Goal: Task Accomplishment & Management: Complete application form

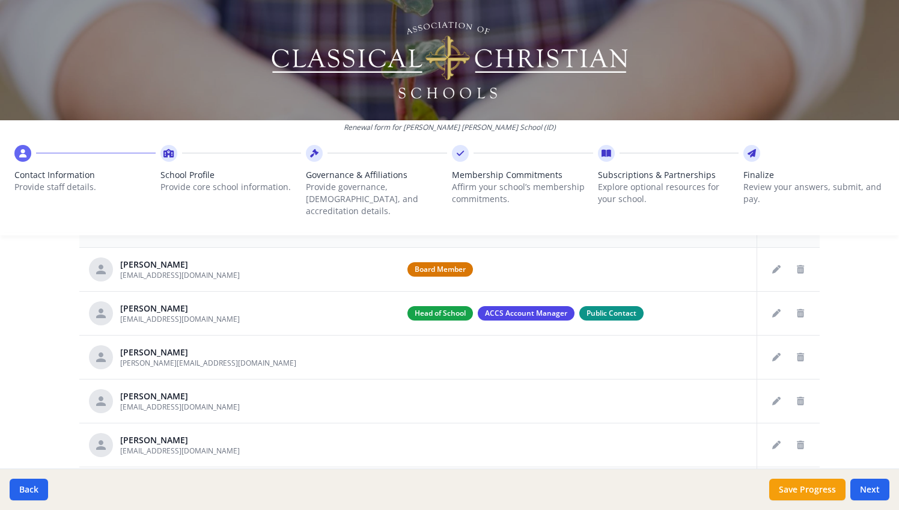
scroll to position [41, 0]
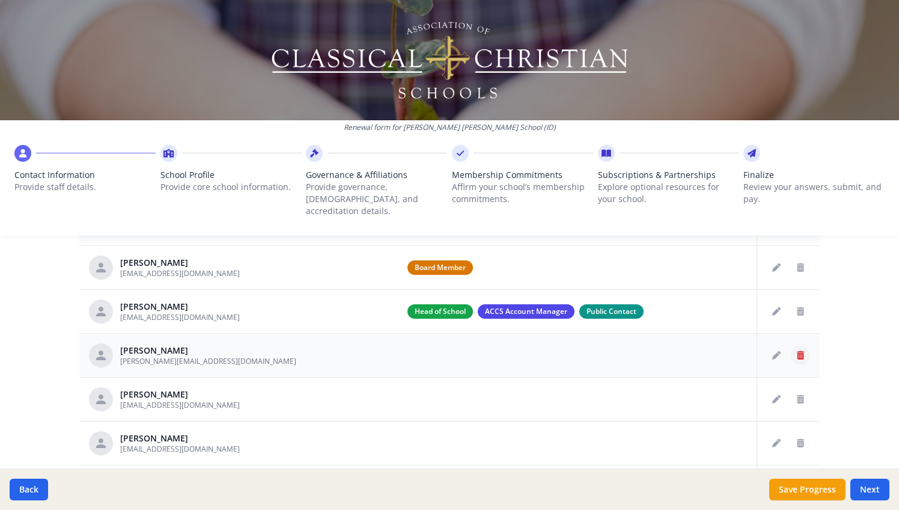
click at [803, 351] on icon "Delete staff" at bounding box center [800, 355] width 7 height 8
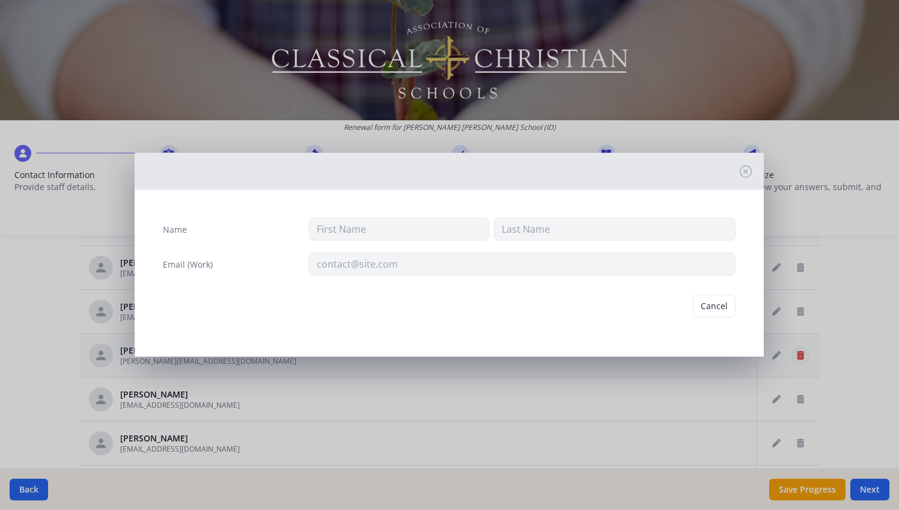
type input "[PERSON_NAME]"
type input "[PERSON_NAME][EMAIL_ADDRESS][DOMAIN_NAME]"
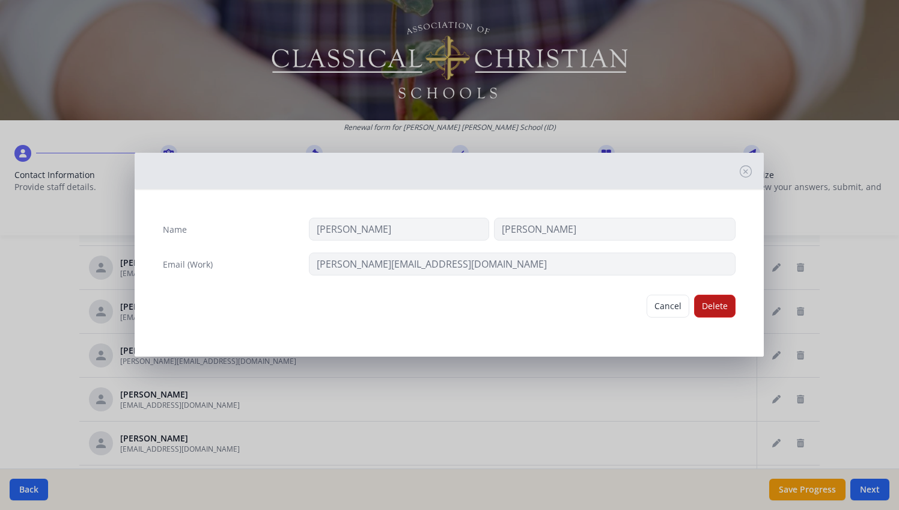
click at [728, 309] on button "Delete" at bounding box center [714, 305] width 41 height 23
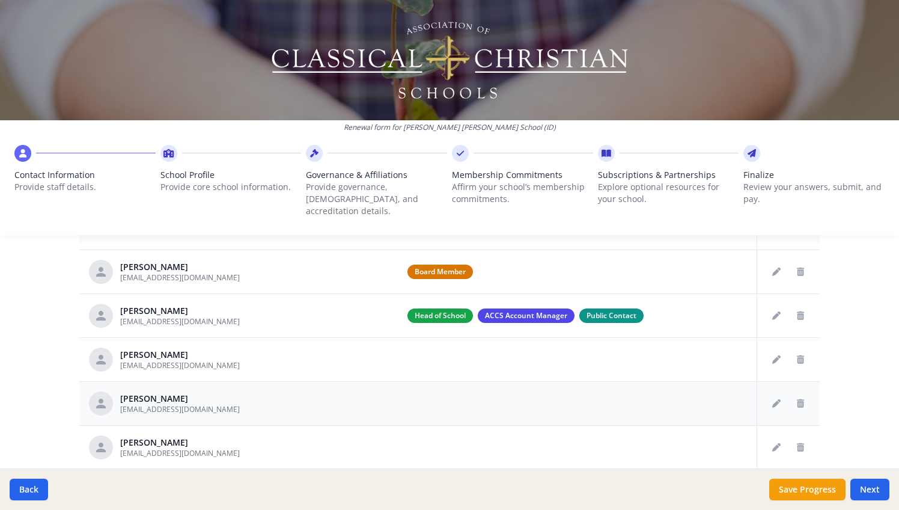
scroll to position [37, 0]
click at [802, 355] on icon "Delete staff" at bounding box center [800, 359] width 7 height 8
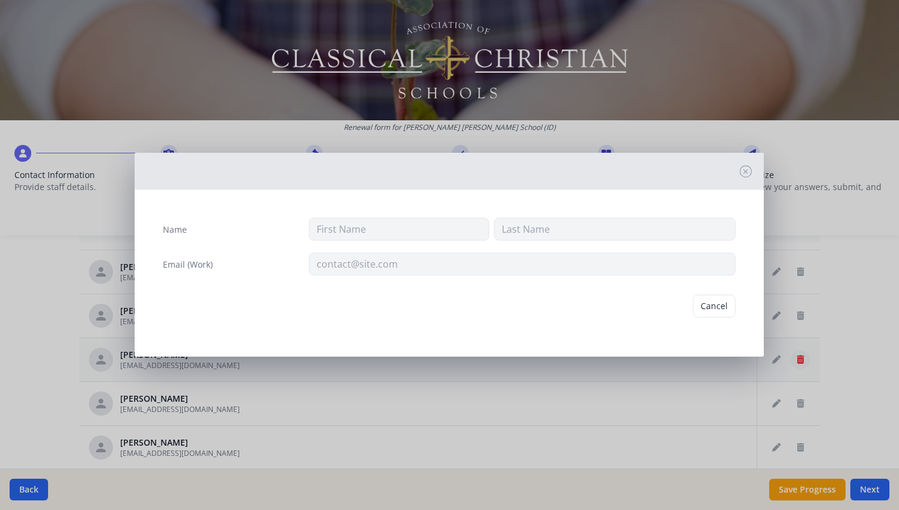
type input "[PERSON_NAME]"
type input "Hurt"
type input "[EMAIL_ADDRESS][DOMAIN_NAME]"
click at [720, 311] on button "Delete" at bounding box center [714, 305] width 41 height 23
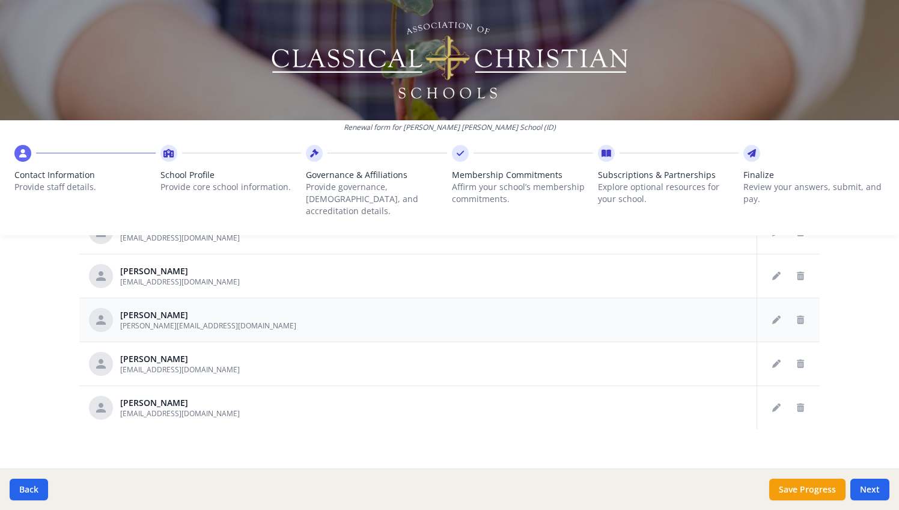
scroll to position [657, 0]
click at [799, 360] on icon "Delete staff" at bounding box center [800, 364] width 7 height 8
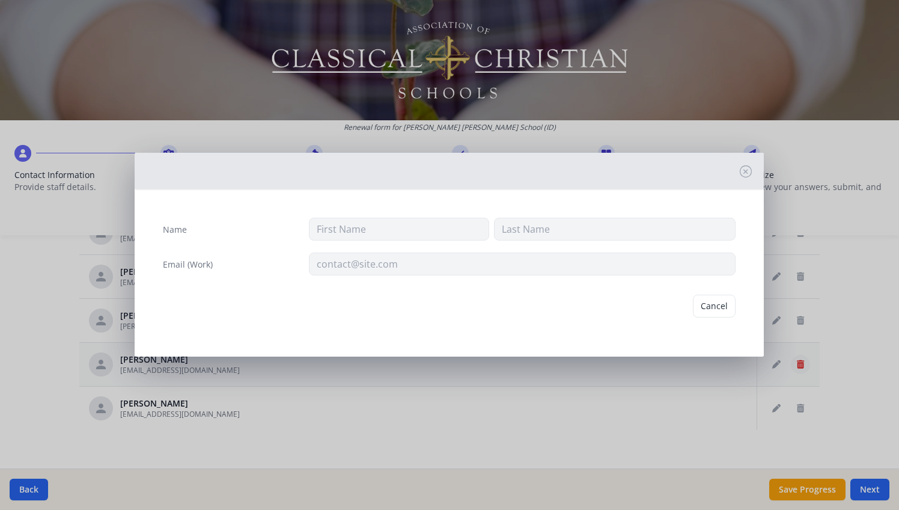
type input "[PERSON_NAME]"
type input "[EMAIL_ADDRESS][DOMAIN_NAME]"
click at [718, 313] on button "Delete" at bounding box center [714, 305] width 41 height 23
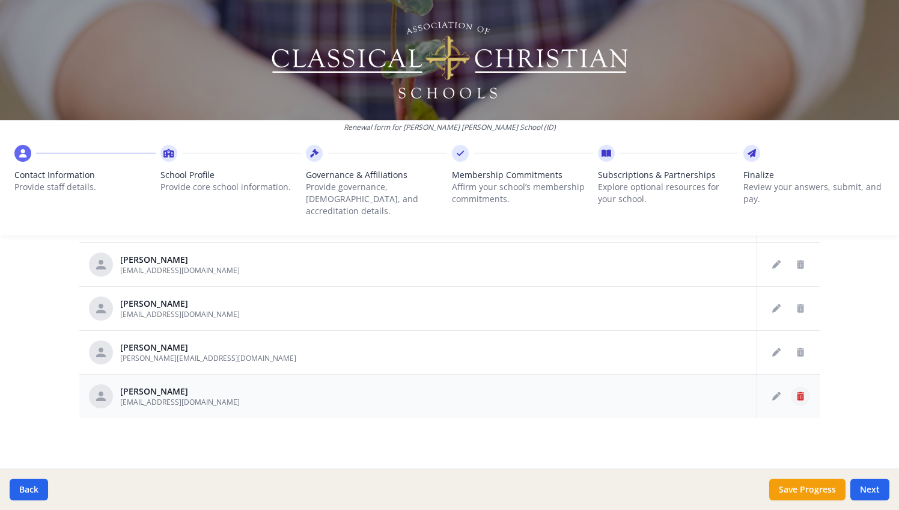
click at [799, 392] on icon "Delete staff" at bounding box center [800, 396] width 7 height 8
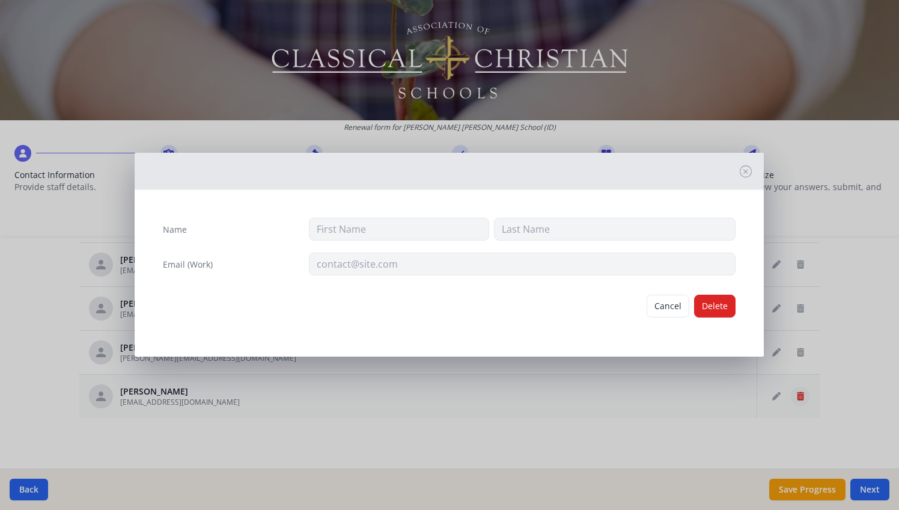
type input "Tali"
type input "[PERSON_NAME]"
type input "[EMAIL_ADDRESS][DOMAIN_NAME]"
click at [732, 308] on button "Delete" at bounding box center [714, 305] width 41 height 23
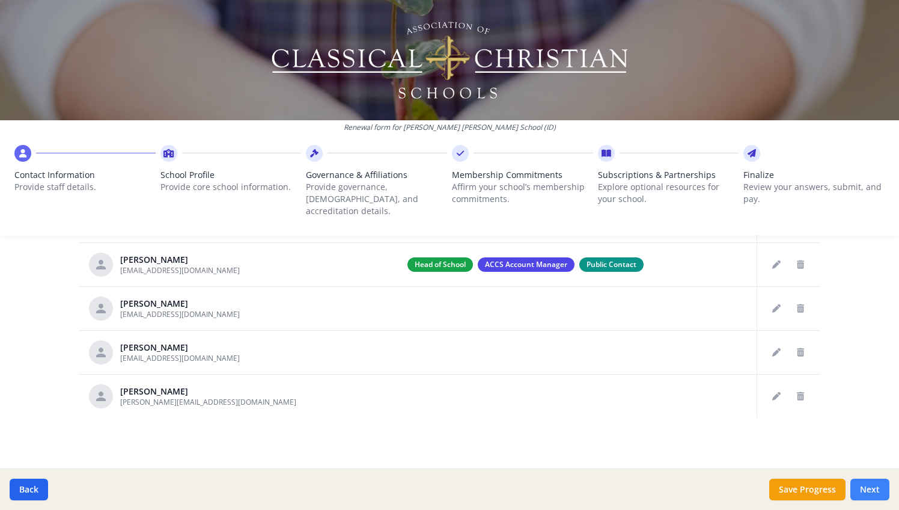
click at [871, 481] on button "Next" at bounding box center [869, 489] width 39 height 22
type input "[PHONE_NUMBER]"
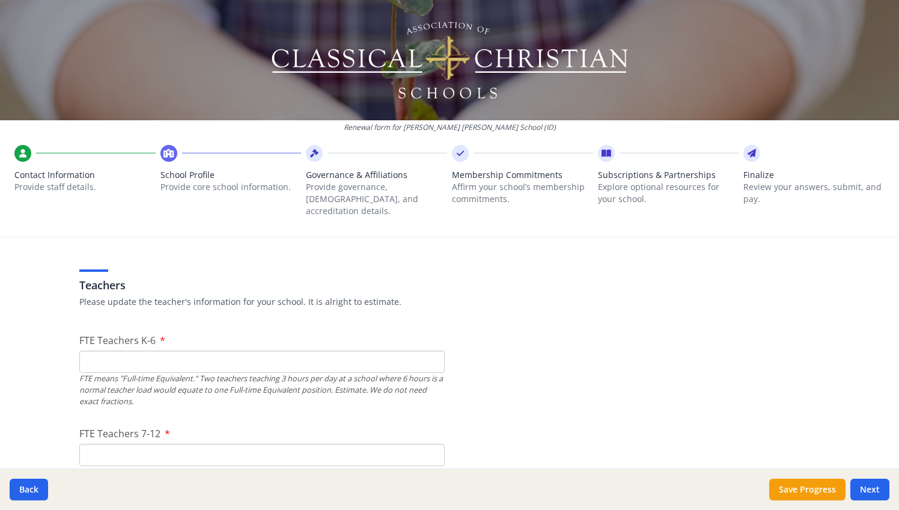
scroll to position [676, 0]
click at [433, 350] on input "1" at bounding box center [261, 361] width 365 height 22
type input "2"
click at [433, 350] on input "2" at bounding box center [261, 361] width 365 height 22
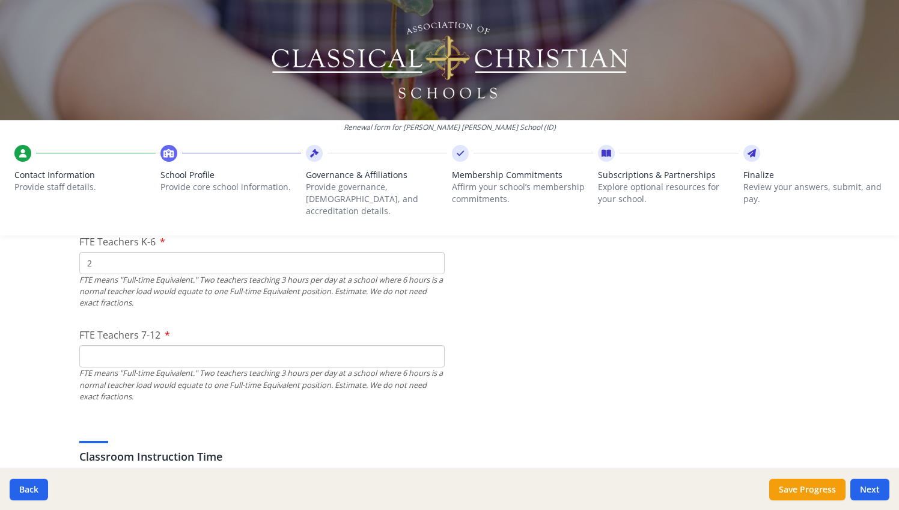
scroll to position [811, 0]
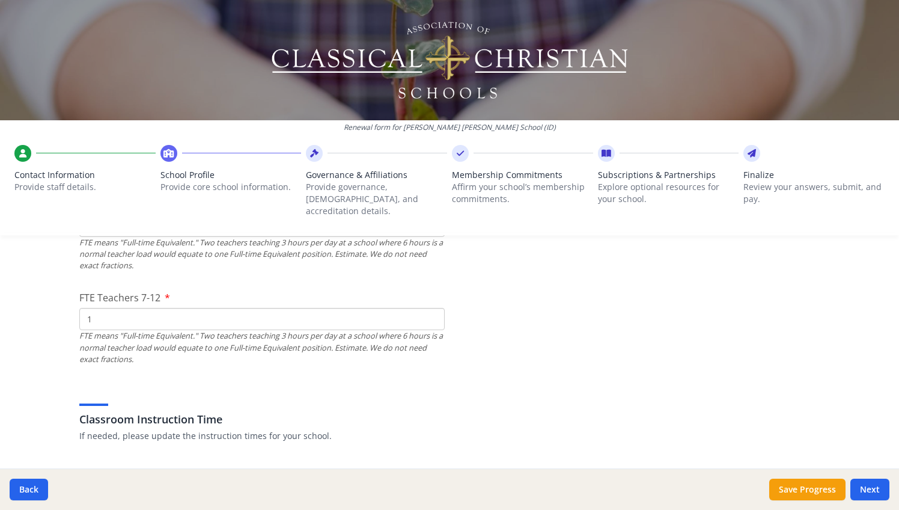
click at [434, 308] on input "1" at bounding box center [261, 319] width 365 height 22
type input "2"
click at [434, 308] on input "2" at bounding box center [261, 319] width 365 height 22
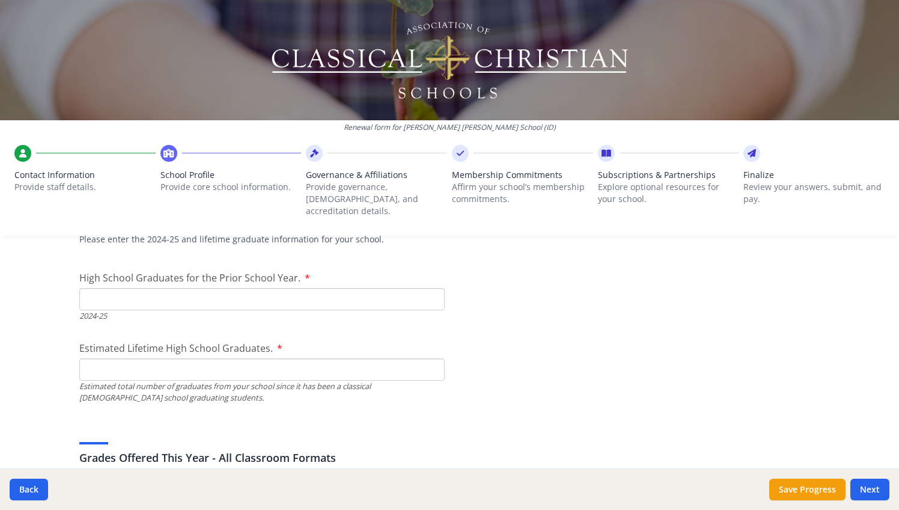
scroll to position [1728, 0]
click at [431, 290] on input "1" at bounding box center [261, 301] width 365 height 22
type input "0"
click at [434, 290] on input "0" at bounding box center [261, 301] width 365 height 22
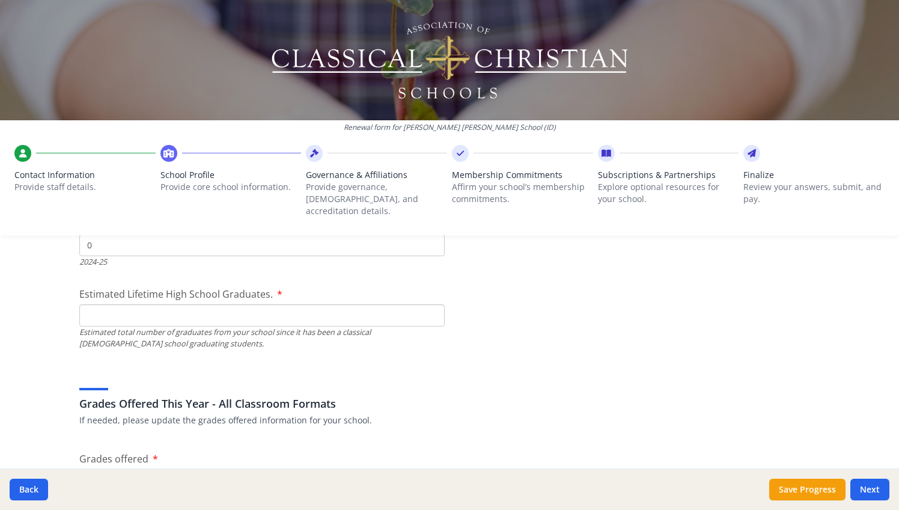
scroll to position [1791, 0]
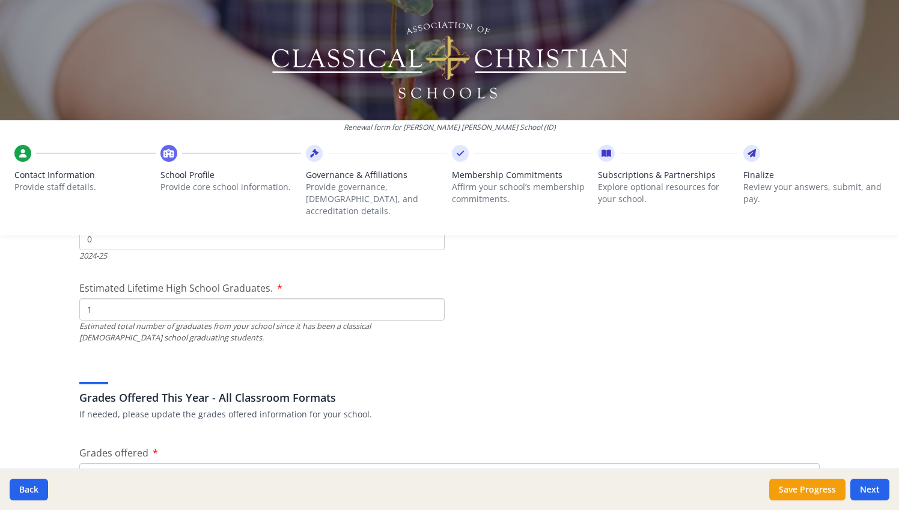
click at [434, 298] on input "1" at bounding box center [261, 309] width 365 height 22
click at [434, 298] on input "2" at bounding box center [261, 309] width 365 height 22
click at [434, 298] on input "3" at bounding box center [261, 309] width 365 height 22
type input "4"
click at [434, 298] on input "4" at bounding box center [261, 309] width 365 height 22
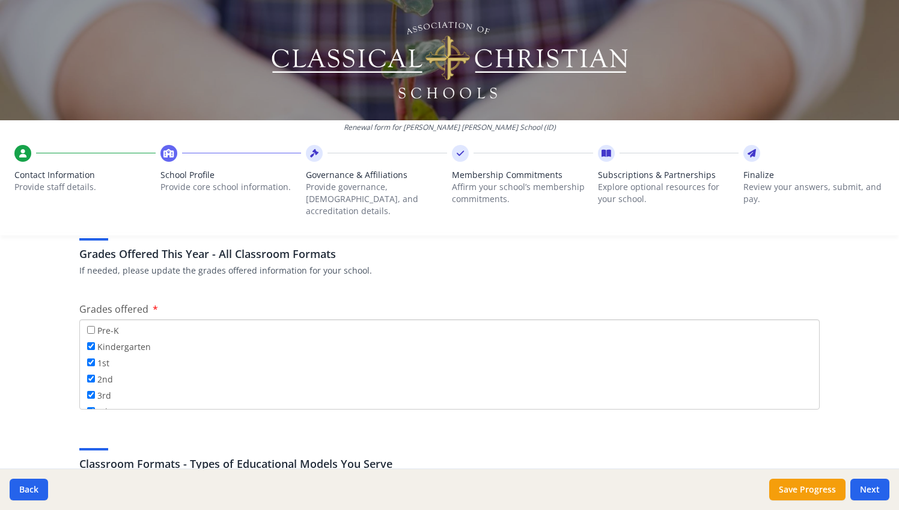
scroll to position [1939, 0]
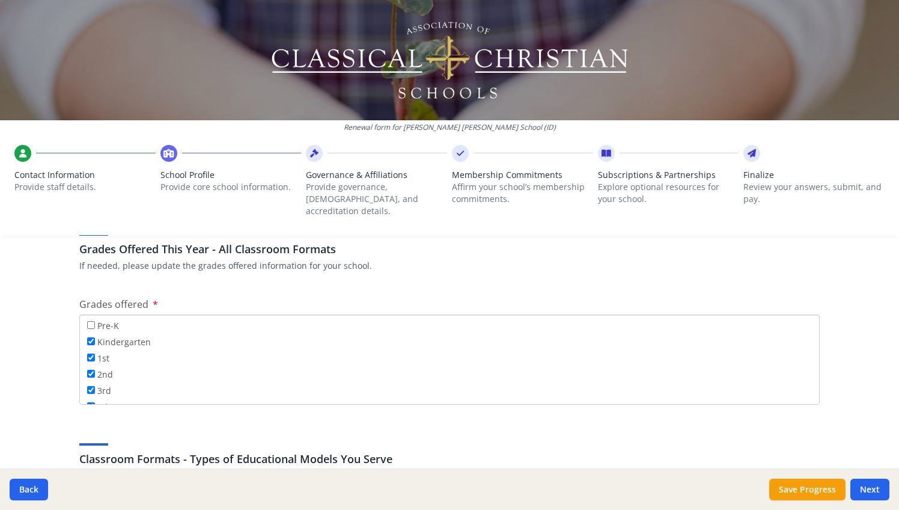
click at [92, 337] on input "Kindergarten" at bounding box center [91, 341] width 8 height 8
checkbox input "false"
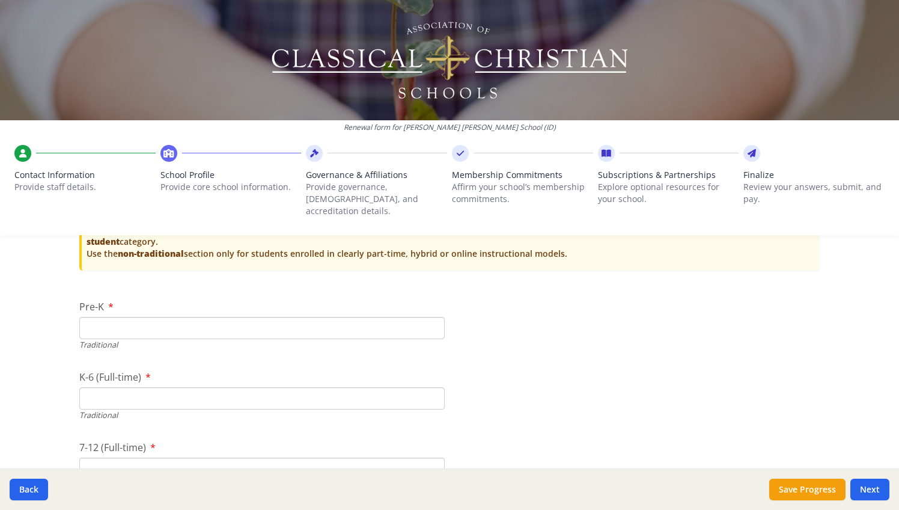
scroll to position [2468, 0]
type input "0"
click at [433, 316] on input "0" at bounding box center [261, 327] width 365 height 22
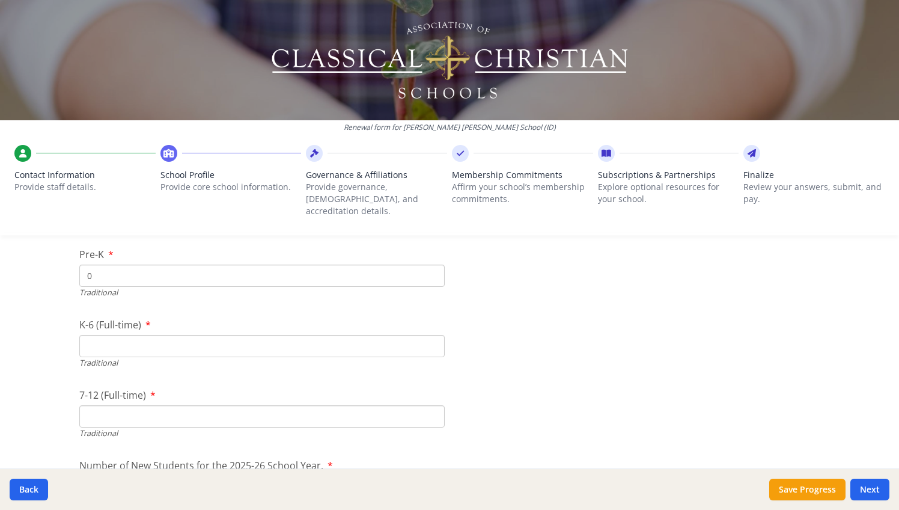
scroll to position [2519, 0]
click at [250, 335] on input "K-6 (Full-time)" at bounding box center [261, 346] width 365 height 22
type input "19"
click at [103, 406] on input "7-12 (Full-time)" at bounding box center [261, 417] width 365 height 22
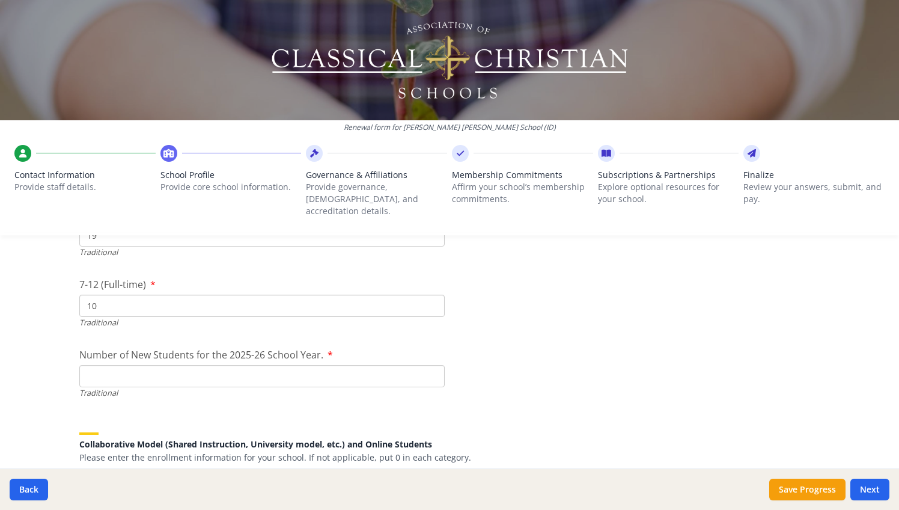
scroll to position [2640, 0]
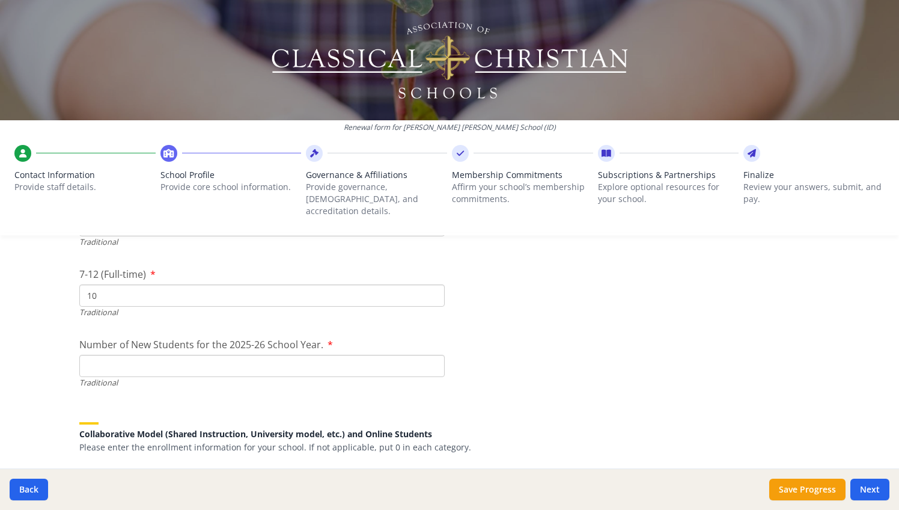
type input "10"
click at [97, 355] on input "Number of New Students for the 2025-26 School Year." at bounding box center [261, 366] width 365 height 22
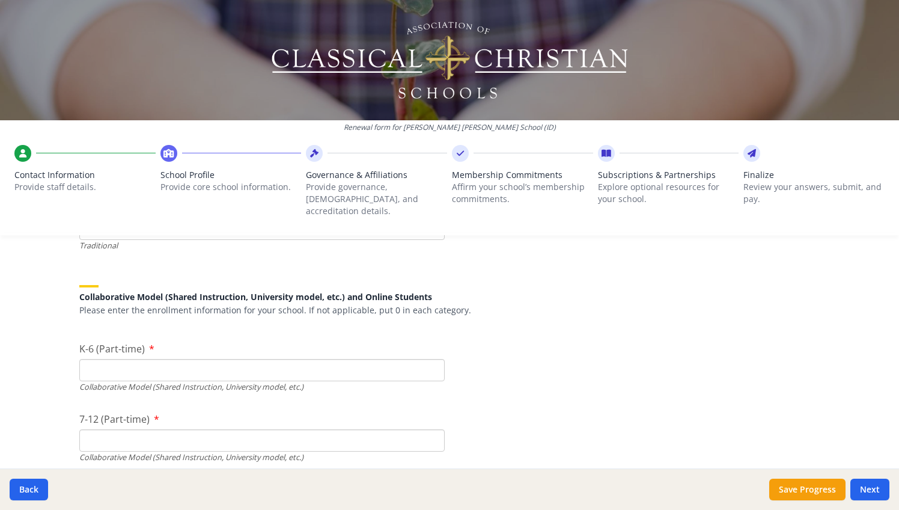
scroll to position [2783, 0]
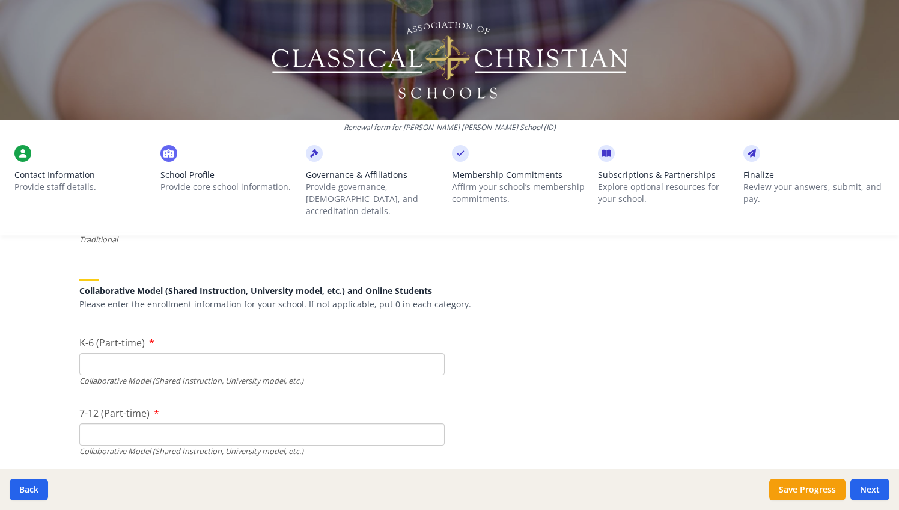
type input "1"
type input "0"
click at [432, 353] on input "0" at bounding box center [261, 364] width 365 height 22
type input "0"
click at [431, 423] on input "0" at bounding box center [261, 434] width 365 height 22
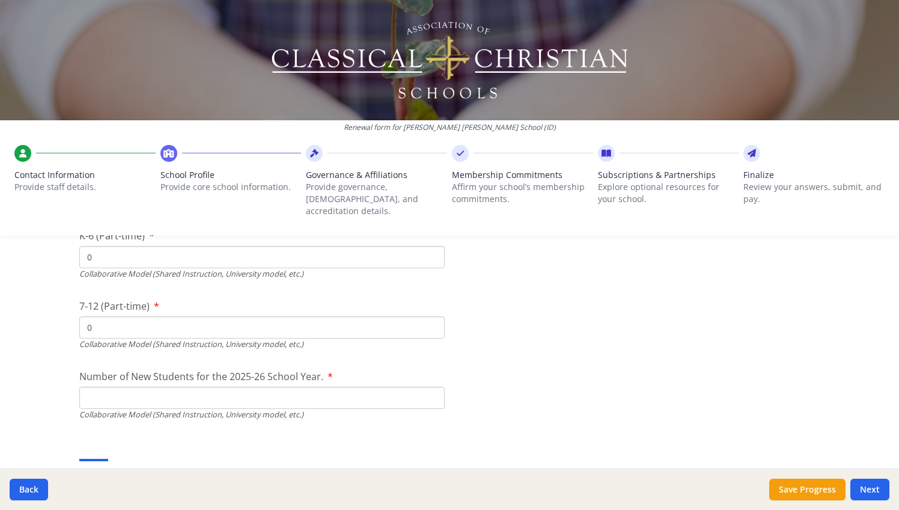
scroll to position [2892, 0]
type input "0"
click at [431, 125] on input "0" at bounding box center [261, 114] width 365 height 22
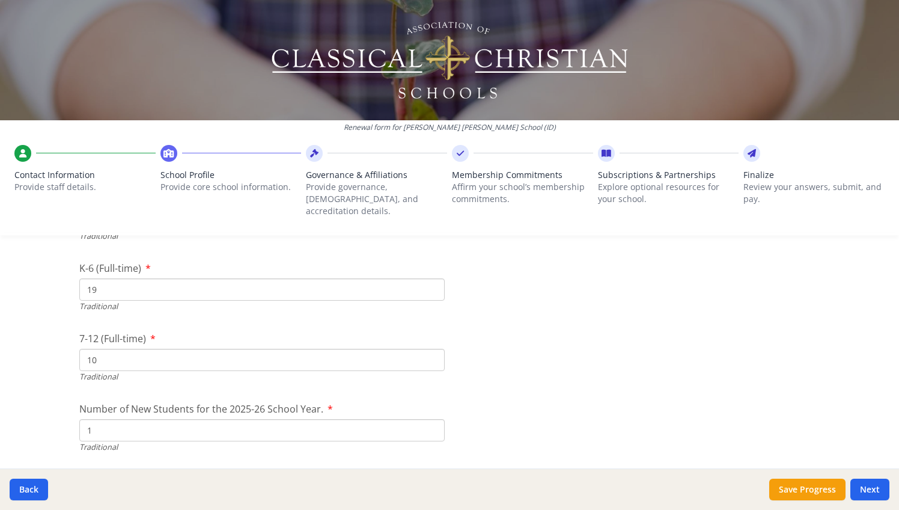
scroll to position [2533, 0]
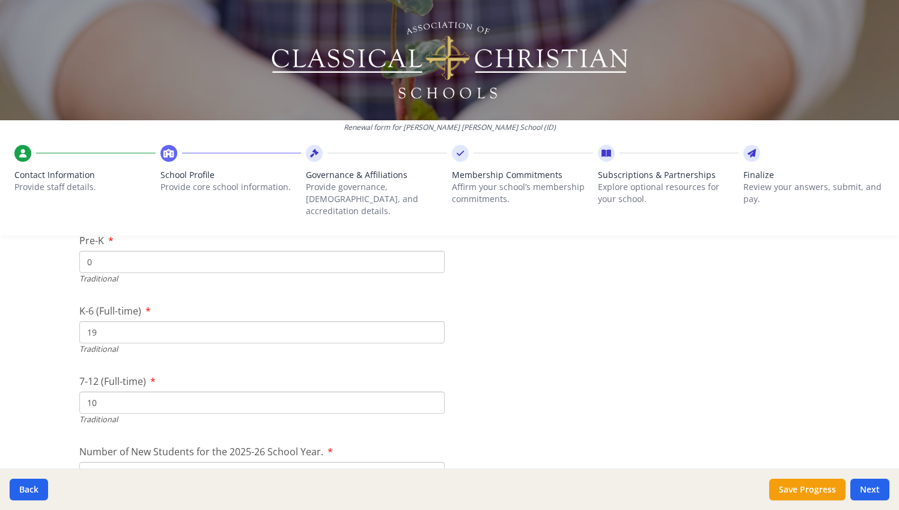
type input "20"
click at [431, 321] on input "20" at bounding box center [261, 332] width 365 height 22
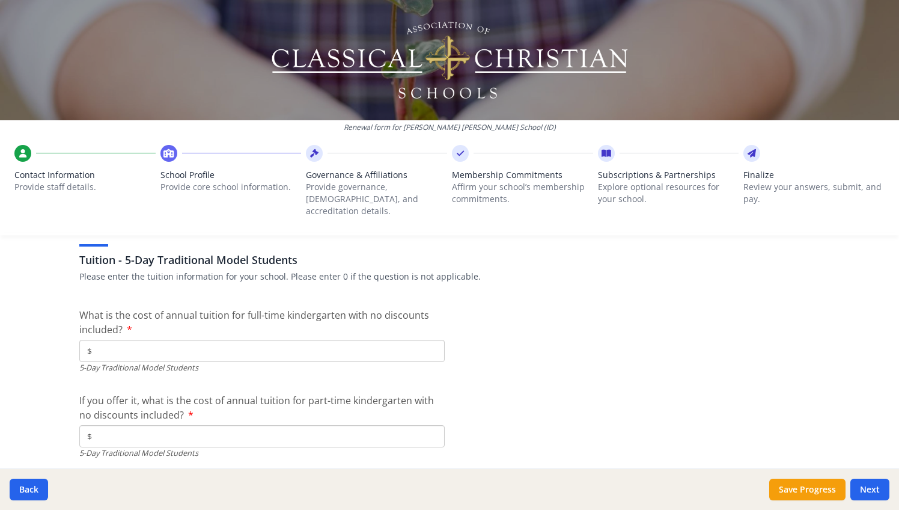
scroll to position [3126, 0]
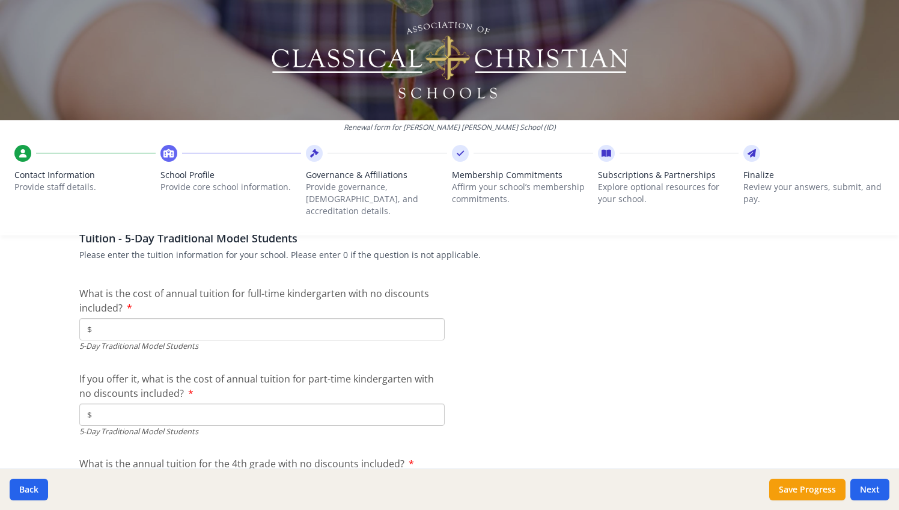
click at [349, 318] on input "$" at bounding box center [261, 329] width 365 height 22
type input "$0"
click at [323, 403] on input "$" at bounding box center [261, 414] width 365 height 22
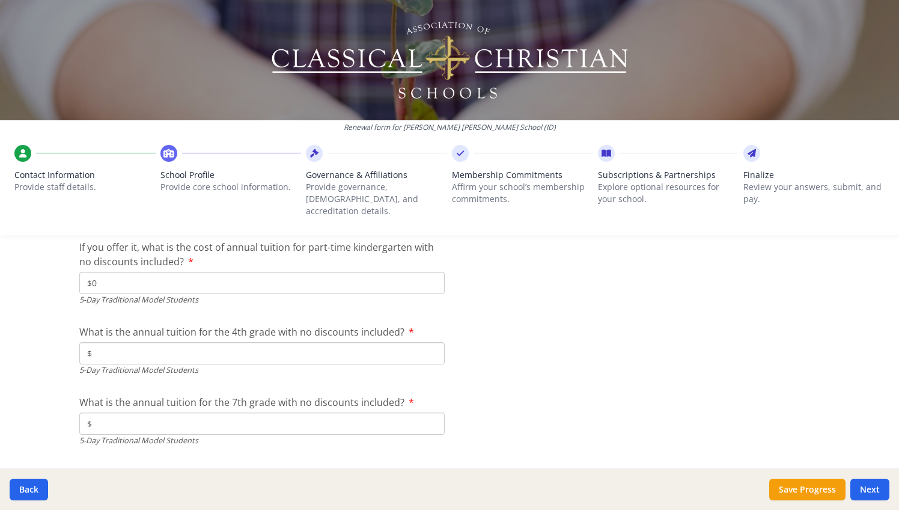
scroll to position [3256, 0]
type input "$0"
click at [277, 344] on input "$" at bounding box center [261, 355] width 365 height 22
type input "$4 900"
click at [260, 414] on input "$" at bounding box center [261, 425] width 365 height 22
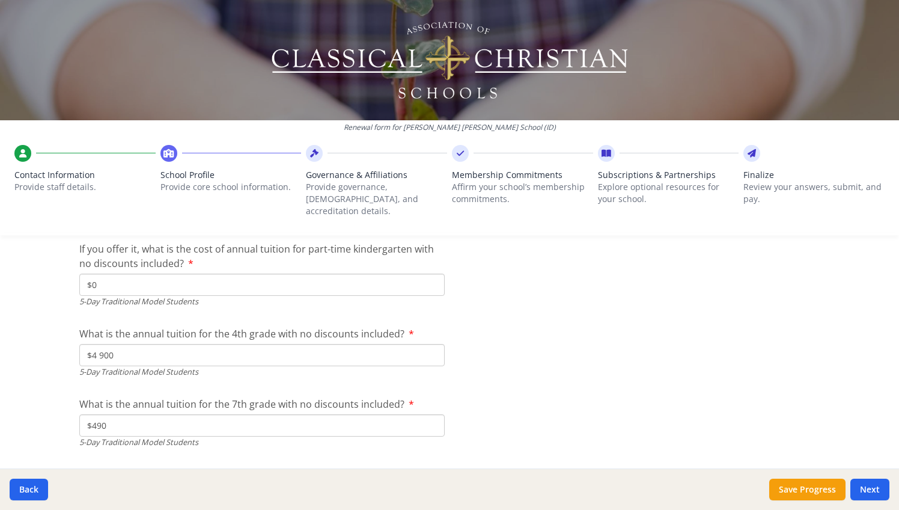
type input "$4 900"
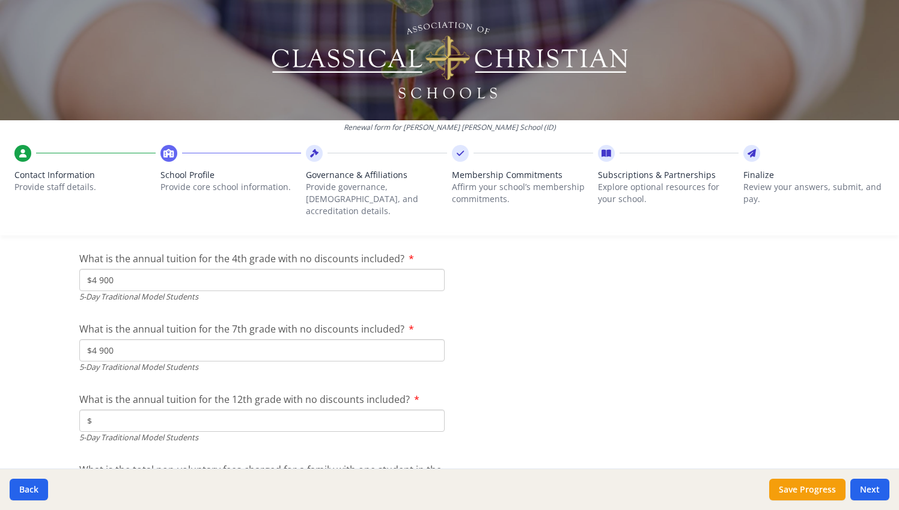
scroll to position [3335, 0]
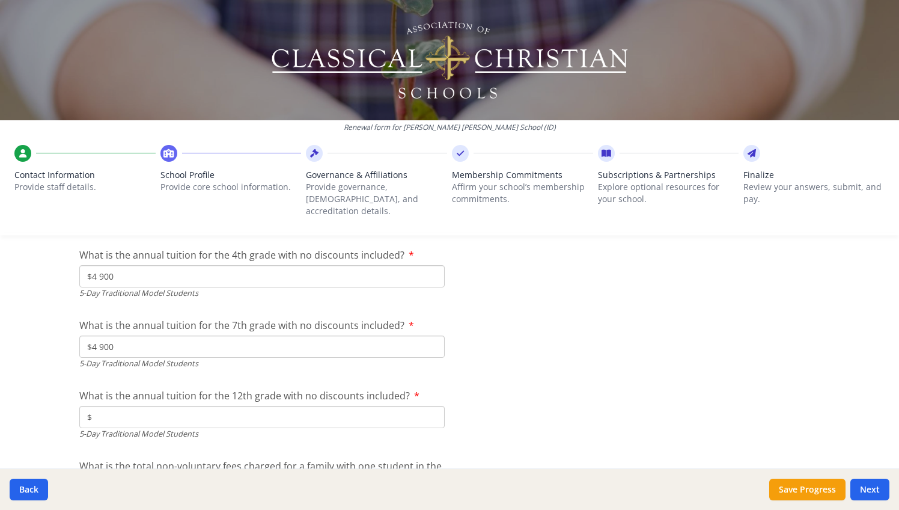
click at [250, 406] on input "$" at bounding box center [261, 417] width 365 height 22
type input "$4 900"
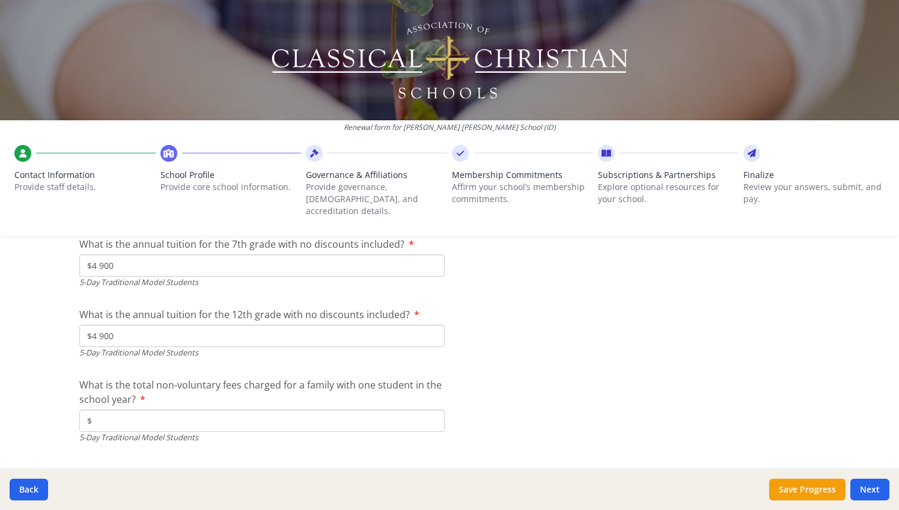
scroll to position [3428, 0]
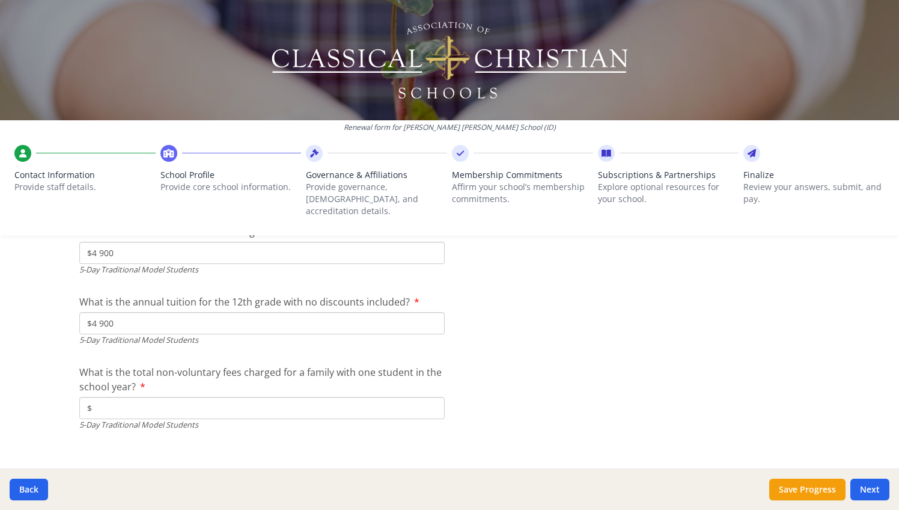
click at [137, 397] on input "$" at bounding box center [261, 408] width 365 height 22
type input "$650"
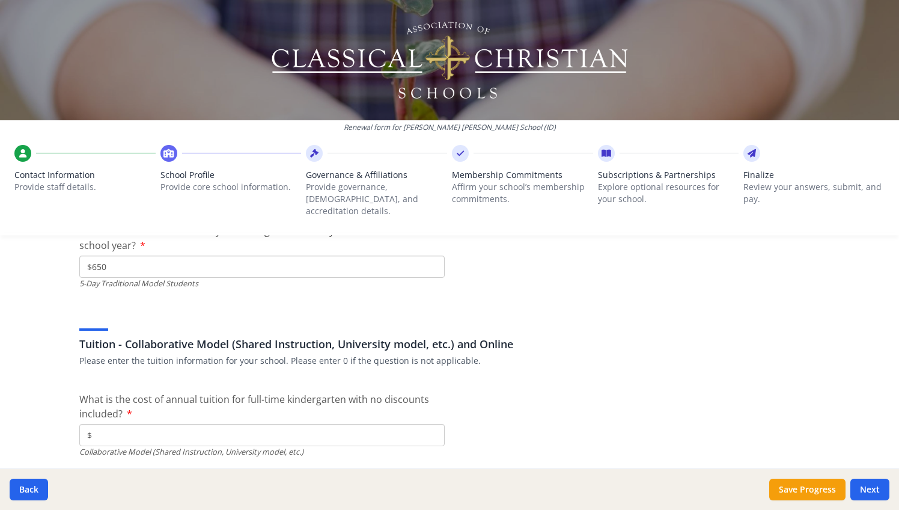
scroll to position [3571, 0]
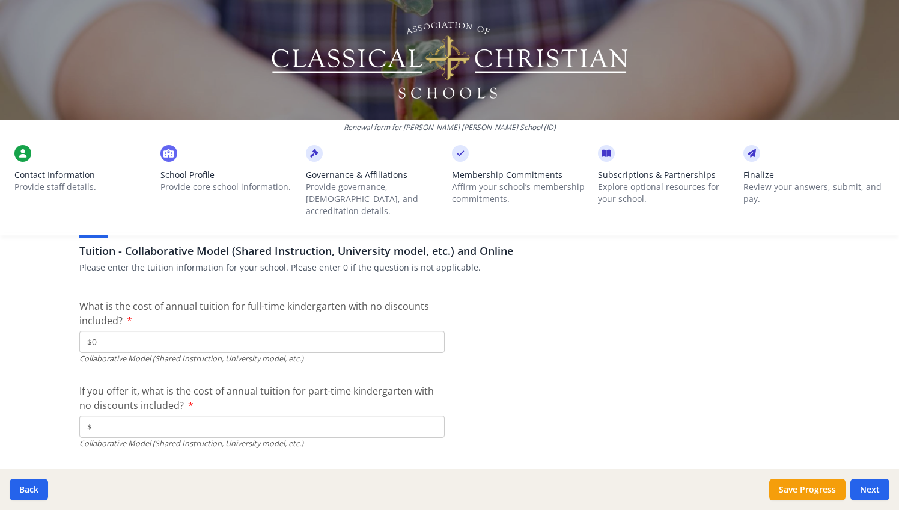
type input "$0"
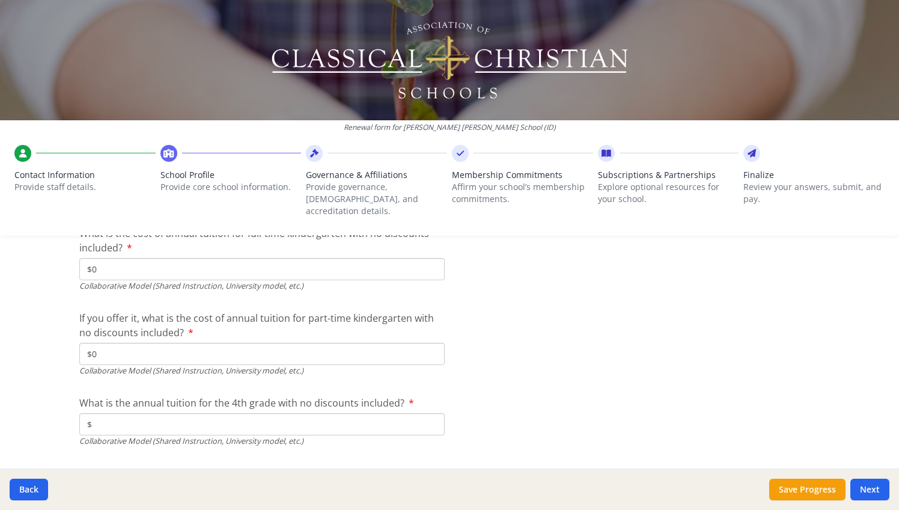
scroll to position [3748, 0]
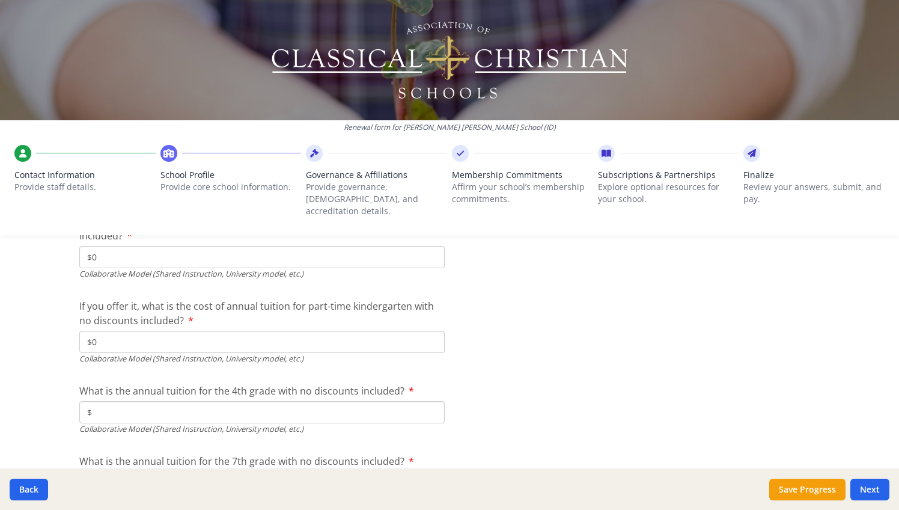
type input "$0"
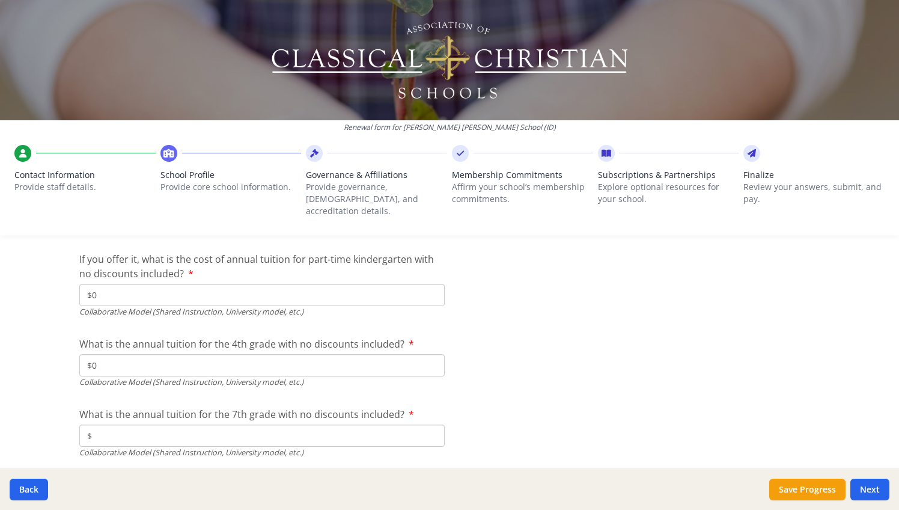
scroll to position [3798, 0]
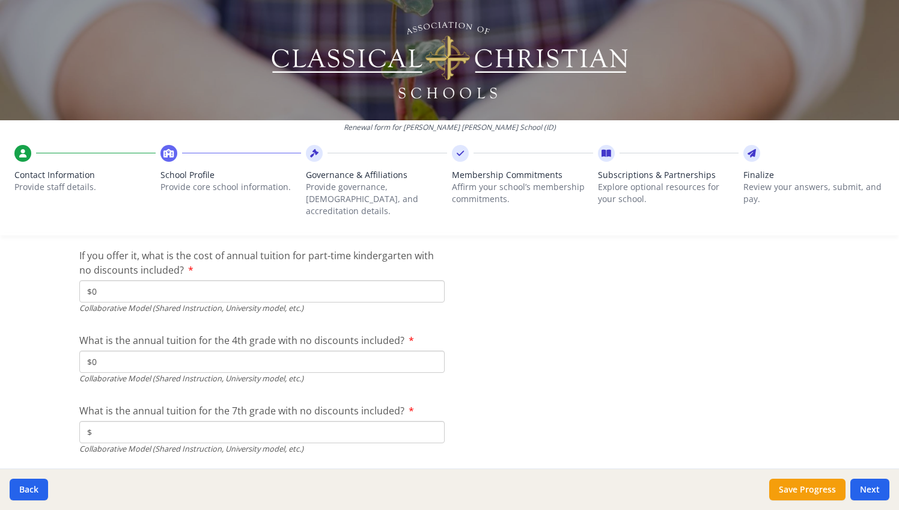
type input "$0"
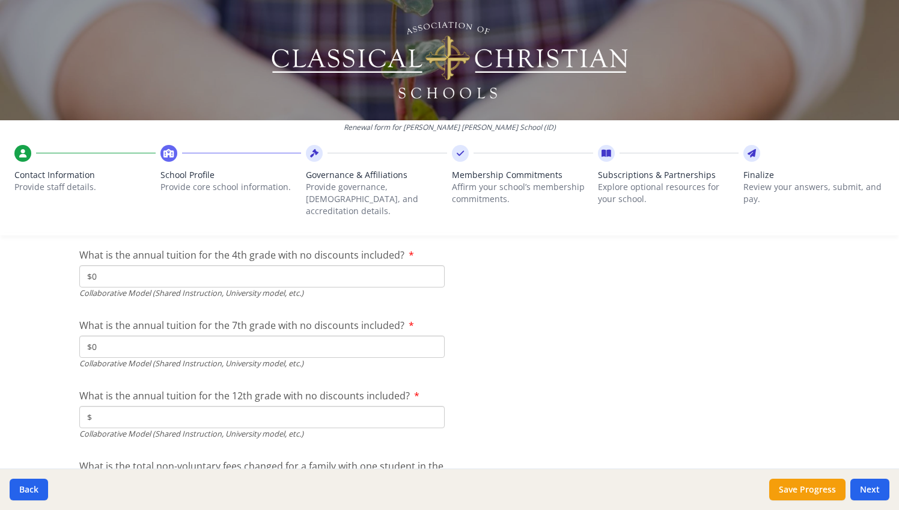
type input "$0"
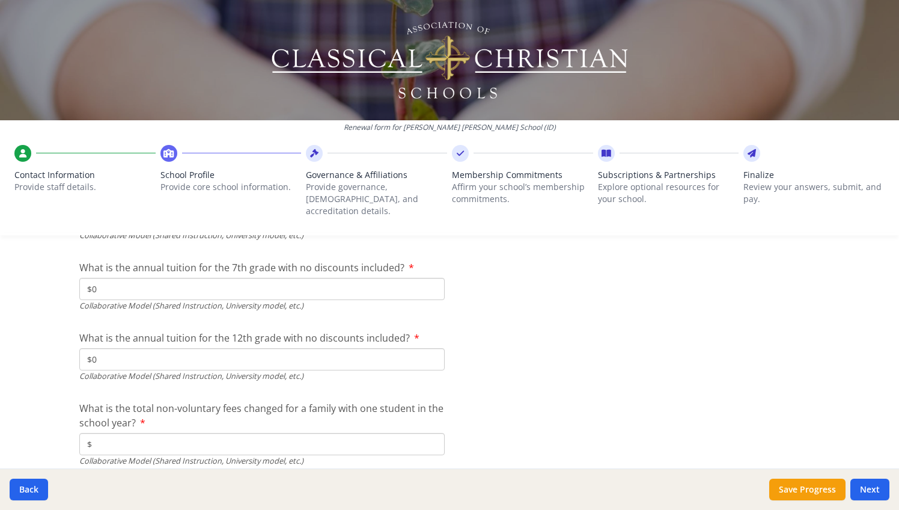
scroll to position [3969, 0]
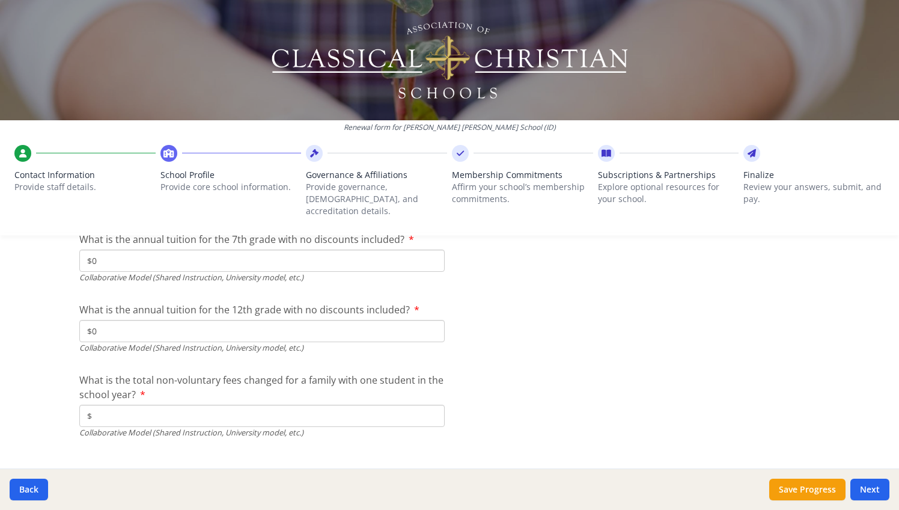
type input "$0"
click at [141, 404] on input "$" at bounding box center [261, 415] width 365 height 22
type input "$0"
click at [857, 485] on button "Next" at bounding box center [869, 489] width 39 height 22
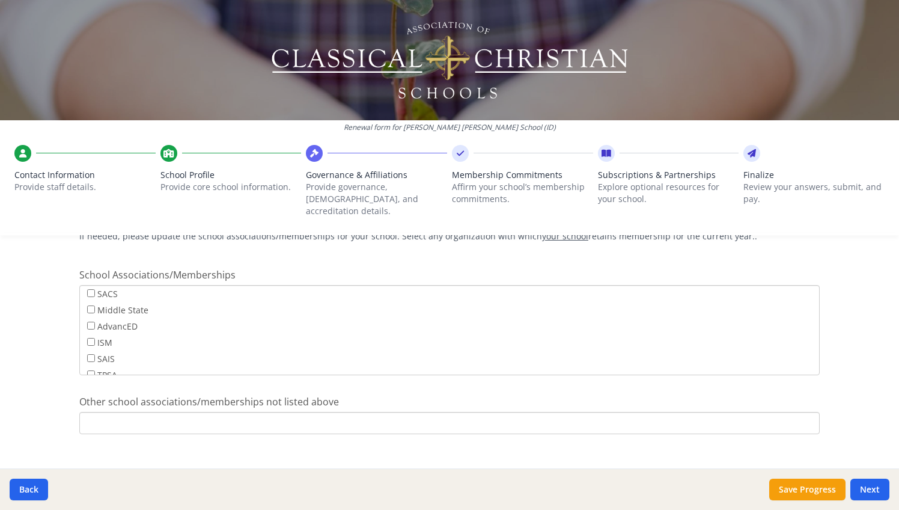
scroll to position [747, 0]
click at [874, 489] on button "Next" at bounding box center [869, 489] width 39 height 22
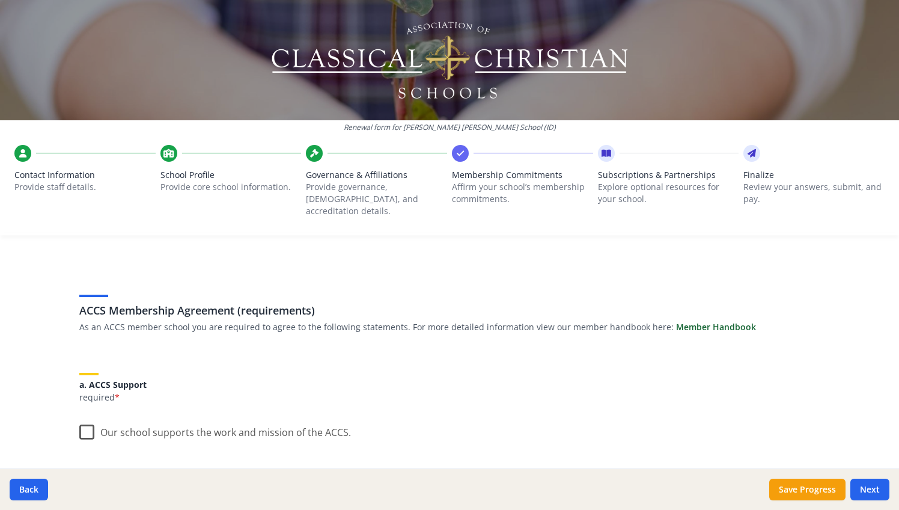
scroll to position [36, 0]
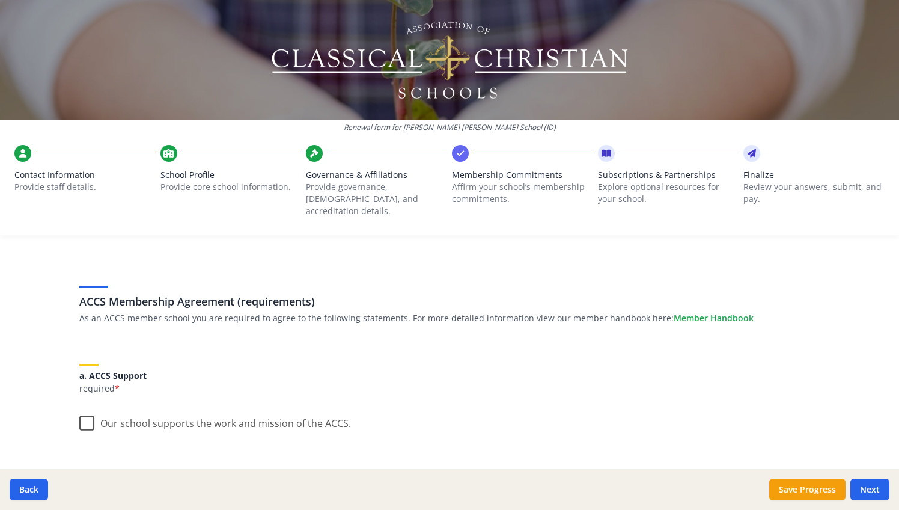
click at [84, 407] on label "Our school supports the work and mission of the ACCS." at bounding box center [215, 420] width 272 height 26
click at [0, 0] on input "Our school supports the work and mission of the ACCS." at bounding box center [0, 0] width 0 height 0
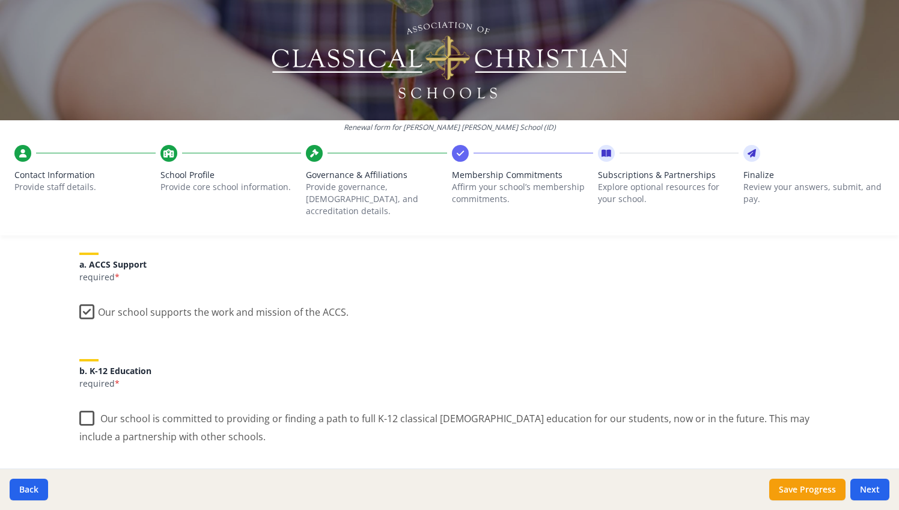
scroll to position [151, 0]
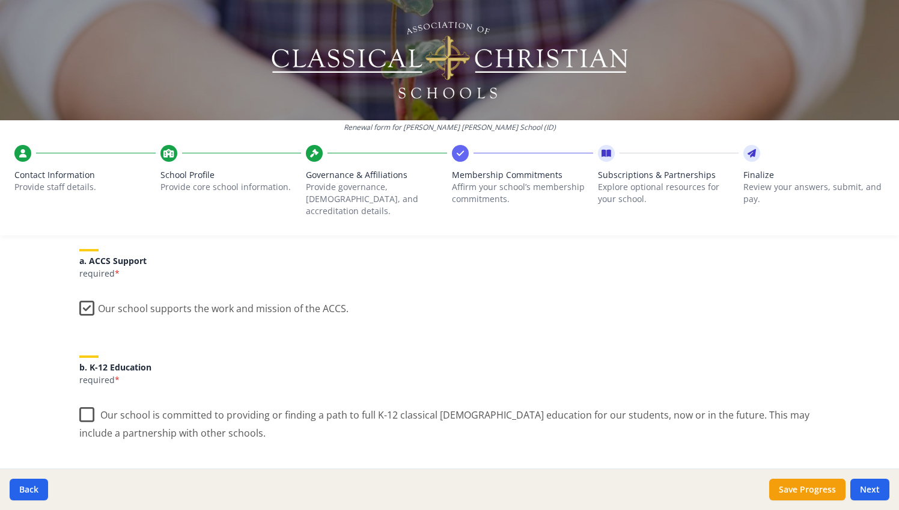
click at [85, 402] on label "Our school is committed to providing or finding a path to full K-12 classical […" at bounding box center [449, 419] width 740 height 40
click at [0, 0] on input "Our school is committed to providing or finding a path to full K-12 classical […" at bounding box center [0, 0] width 0 height 0
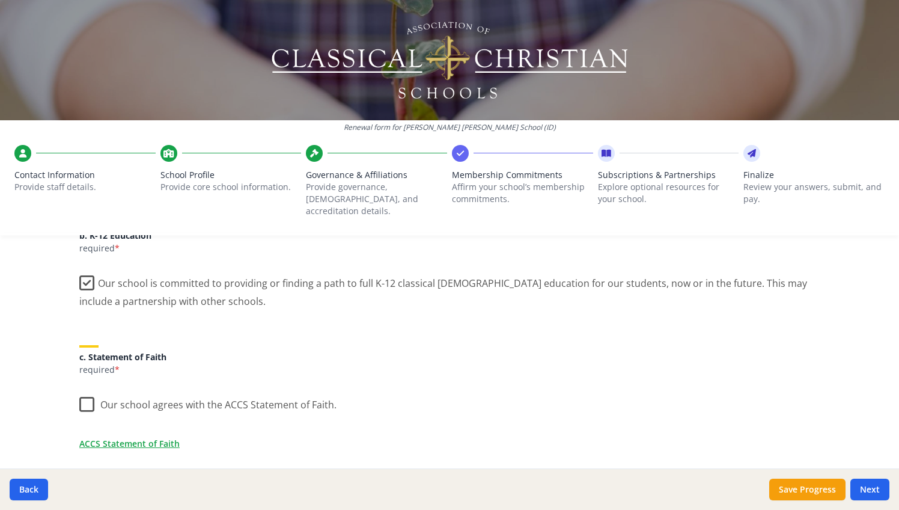
scroll to position [290, 0]
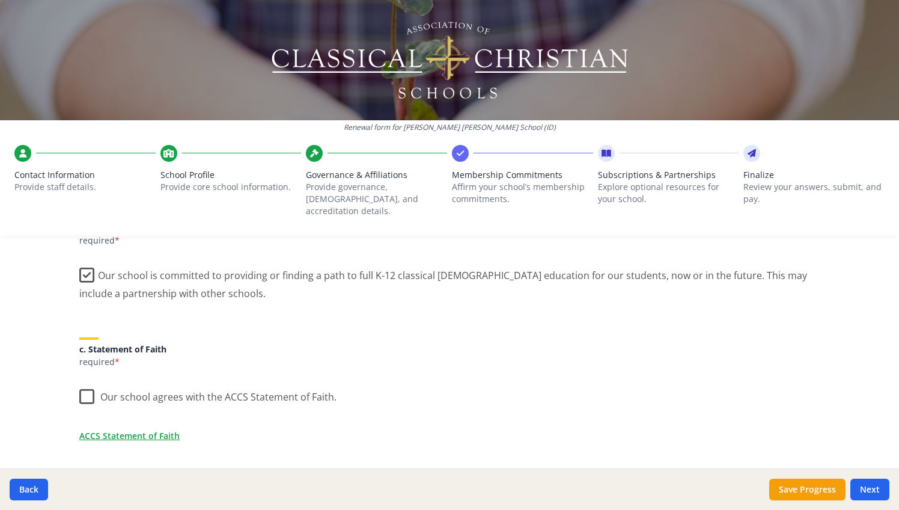
click at [85, 381] on label "Our school agrees with the ACCS Statement of Faith." at bounding box center [207, 394] width 257 height 26
click at [0, 0] on input "Our school agrees with the ACCS Statement of Faith." at bounding box center [0, 0] width 0 height 0
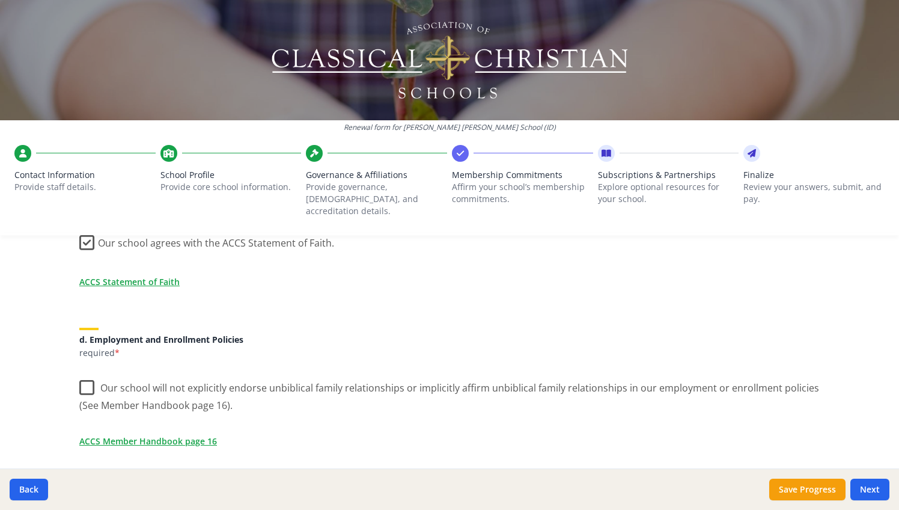
scroll to position [454, 0]
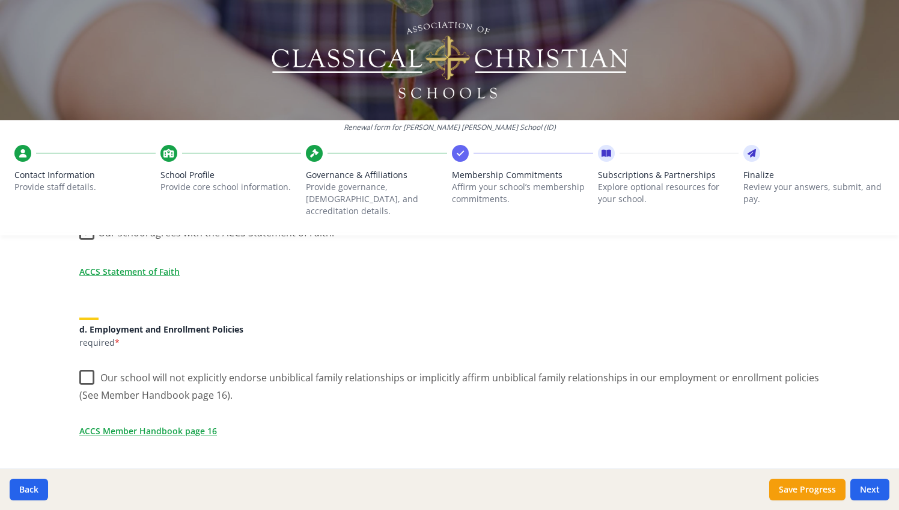
click at [82, 365] on label "Our school will not explicitly endorse unbiblical family relationships or impli…" at bounding box center [449, 382] width 740 height 40
click at [0, 0] on input "Our school will not explicitly endorse unbiblical family relationships or impli…" at bounding box center [0, 0] width 0 height 0
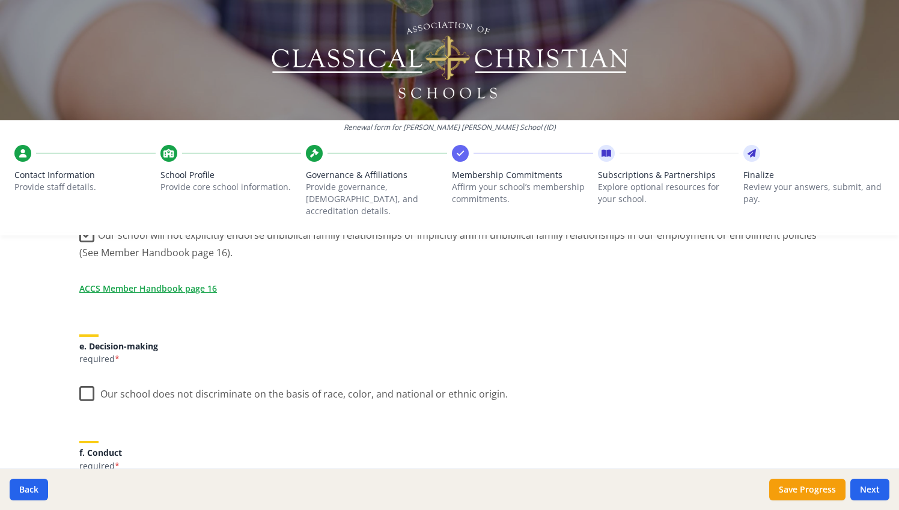
scroll to position [615, 0]
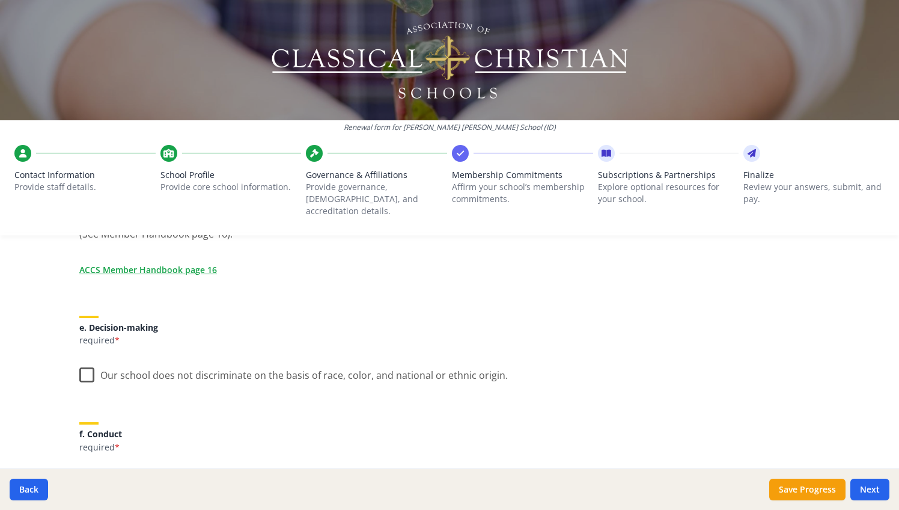
click at [84, 364] on label "Our school does not discriminate on the basis of race, color, and national or e…" at bounding box center [293, 372] width 428 height 26
click at [0, 0] on input "Our school does not discriminate on the basis of race, color, and national or e…" at bounding box center [0, 0] width 0 height 0
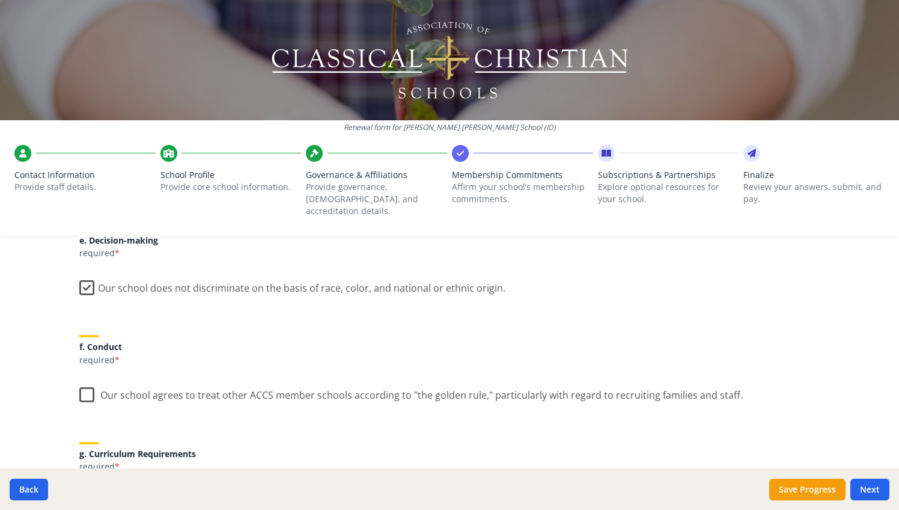
scroll to position [705, 0]
click at [87, 377] on label "Our school agrees to treat other ACCS member schools according to "the golden r…" at bounding box center [410, 390] width 663 height 26
click at [0, 0] on input "Our school agrees to treat other ACCS member schools according to "the golden r…" at bounding box center [0, 0] width 0 height 0
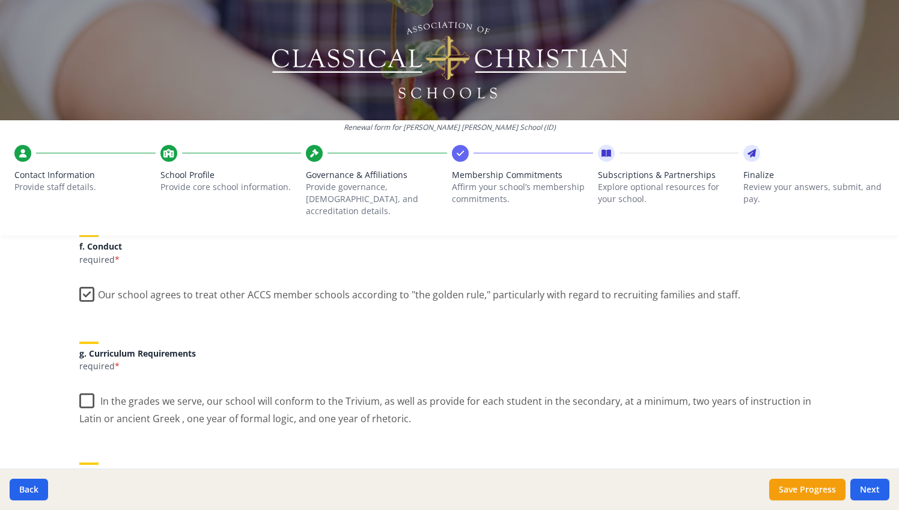
scroll to position [810, 0]
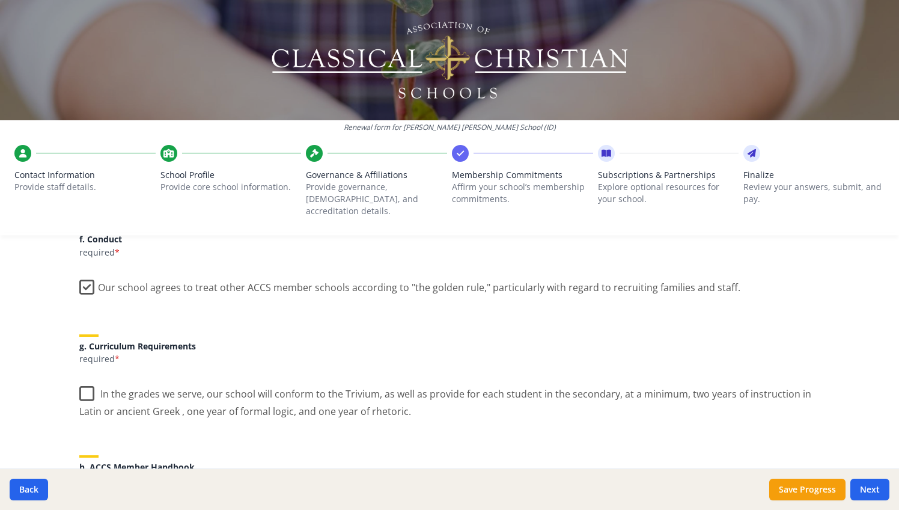
click at [88, 379] on label "In the grades we serve, our school will conform to the Trivium, as well as prov…" at bounding box center [449, 398] width 740 height 40
click at [0, 0] on input "In the grades we serve, our school will conform to the Trivium, as well as prov…" at bounding box center [0, 0] width 0 height 0
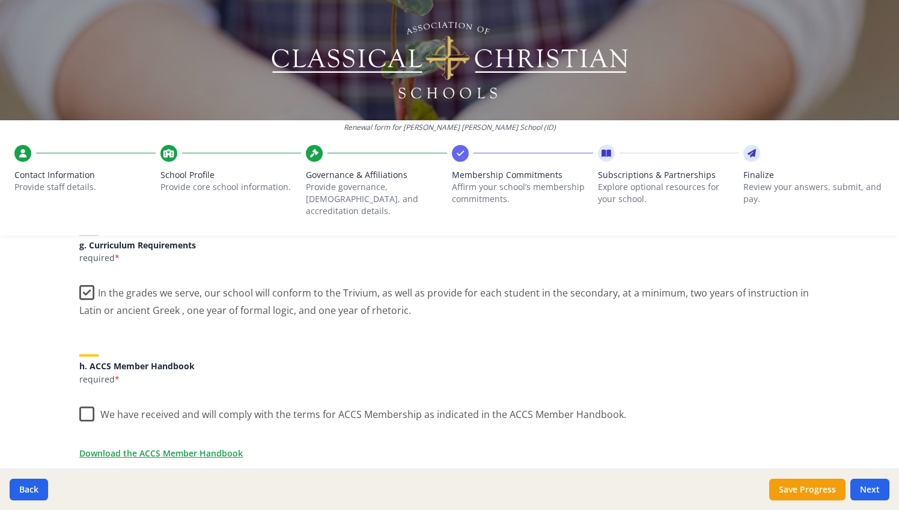
scroll to position [933, 0]
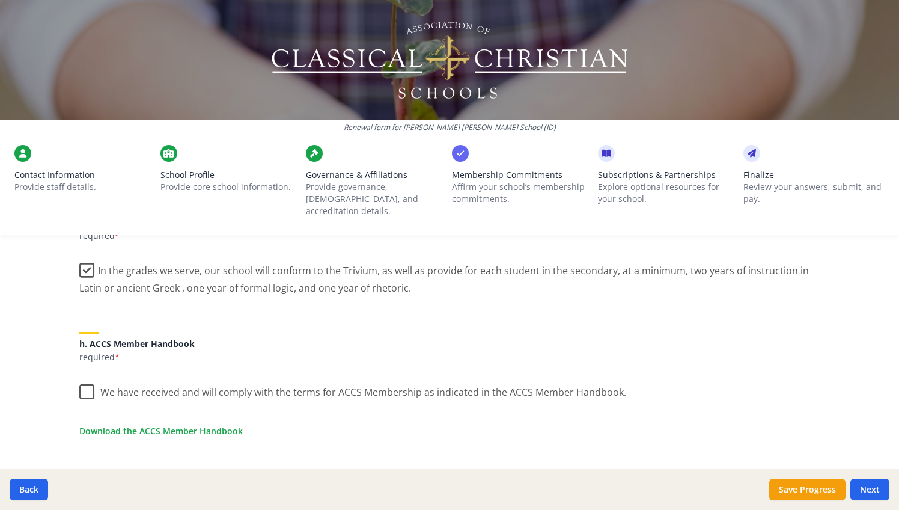
click at [89, 376] on label "We have received and will comply with the terms for ACCS Membership as indicate…" at bounding box center [352, 389] width 547 height 26
click at [0, 0] on input "We have received and will comply with the terms for ACCS Membership as indicate…" at bounding box center [0, 0] width 0 height 0
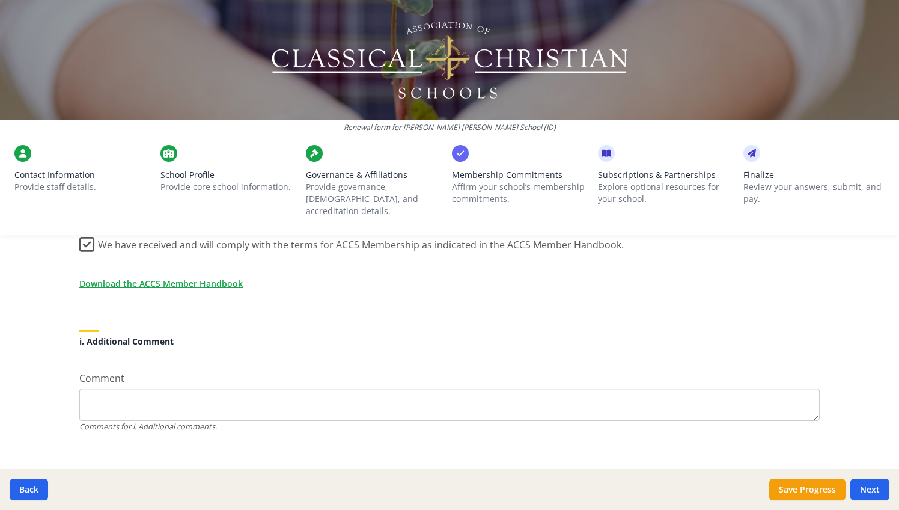
scroll to position [1080, 0]
click at [865, 493] on button "Next" at bounding box center [869, 489] width 39 height 22
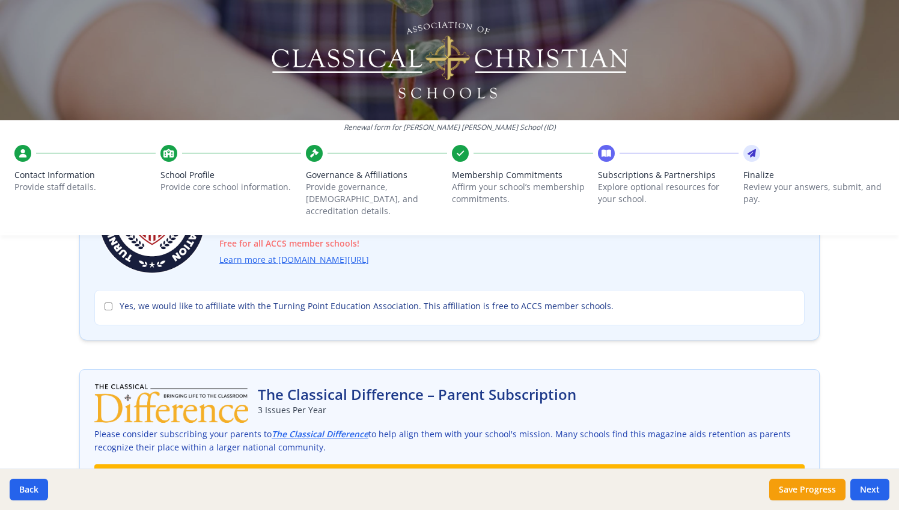
scroll to position [178, 0]
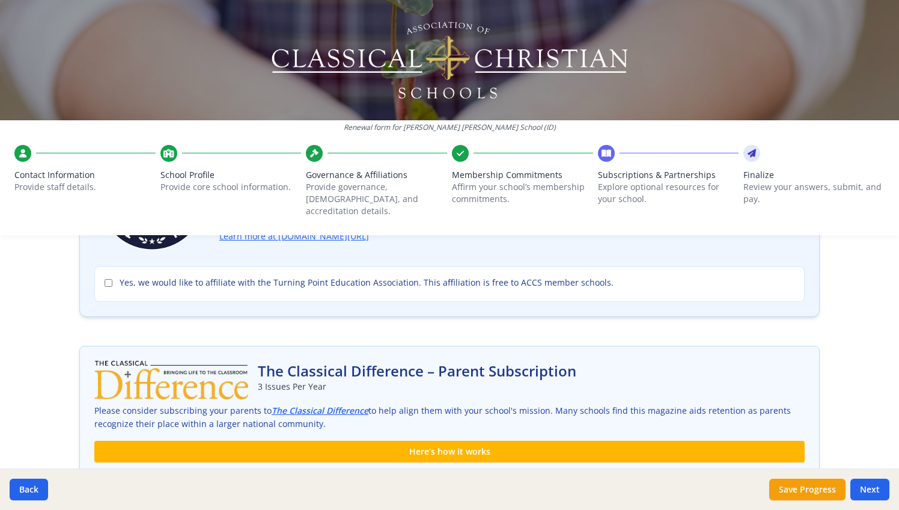
click at [133, 276] on span "Yes, we would like to affiliate with the Turning Point Education Association. T…" at bounding box center [367, 282] width 494 height 12
click at [112, 279] on input "Yes, we would like to affiliate with the Turning Point Education Association. T…" at bounding box center [109, 283] width 8 height 8
checkbox input "true"
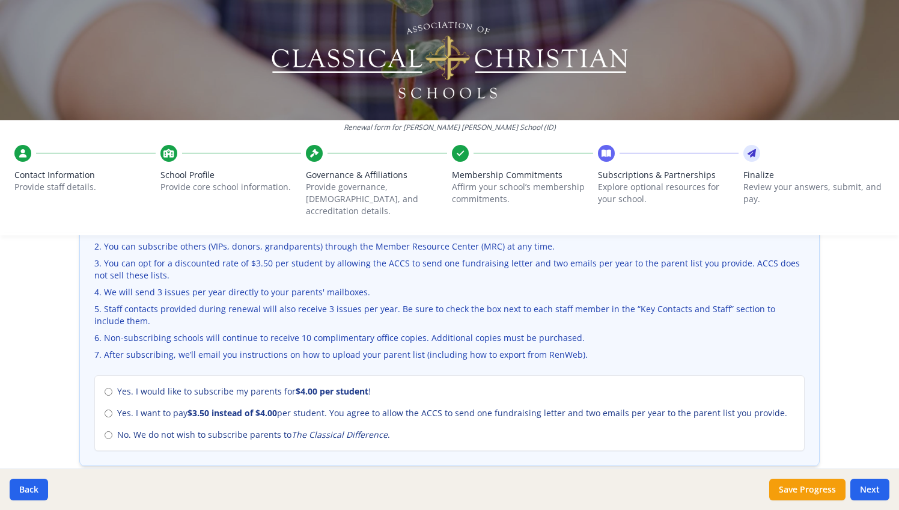
scroll to position [443, 0]
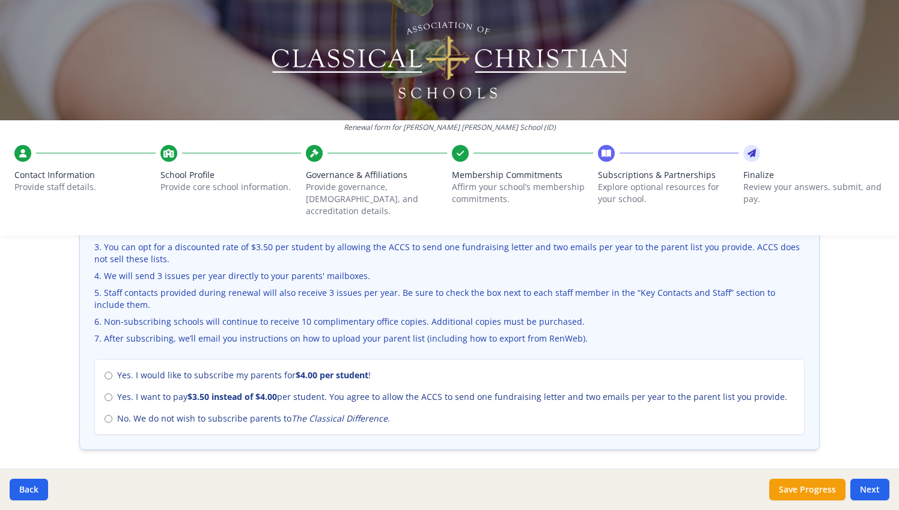
click at [111, 415] on input "No. We do not wish to subscribe parents to The Classical Difference ." at bounding box center [109, 419] width 8 height 8
radio input "true"
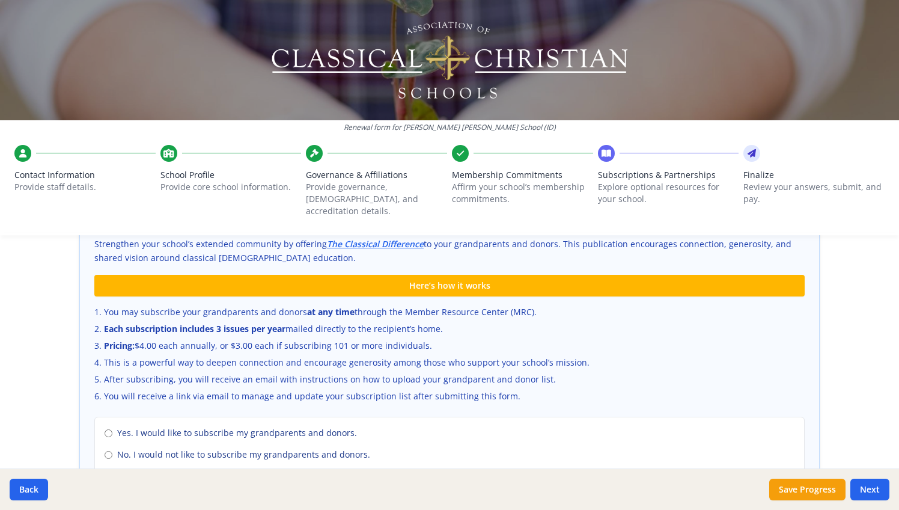
scroll to position [755, 0]
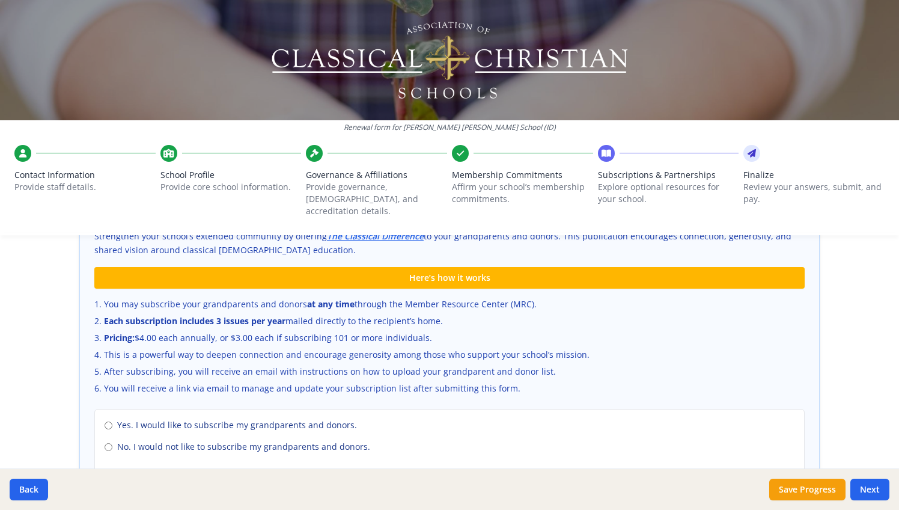
click at [109, 443] on input "No. I would not like to subscribe my grandparents and donors." at bounding box center [109, 447] width 8 height 8
radio input "true"
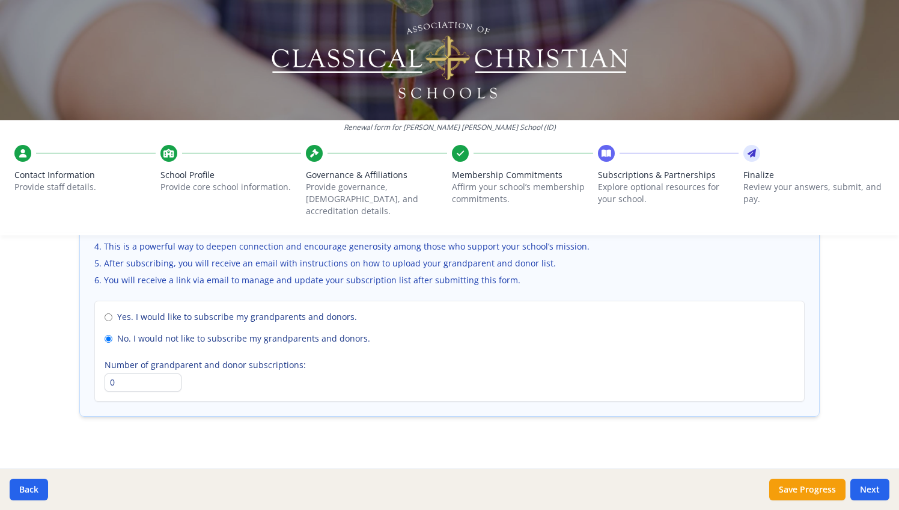
scroll to position [862, 0]
click at [866, 482] on button "Next" at bounding box center [869, 489] width 39 height 22
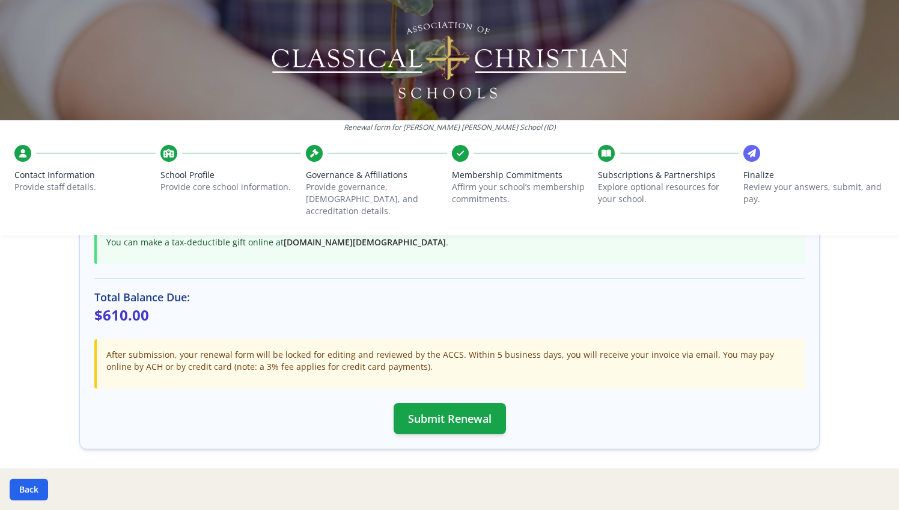
scroll to position [336, 0]
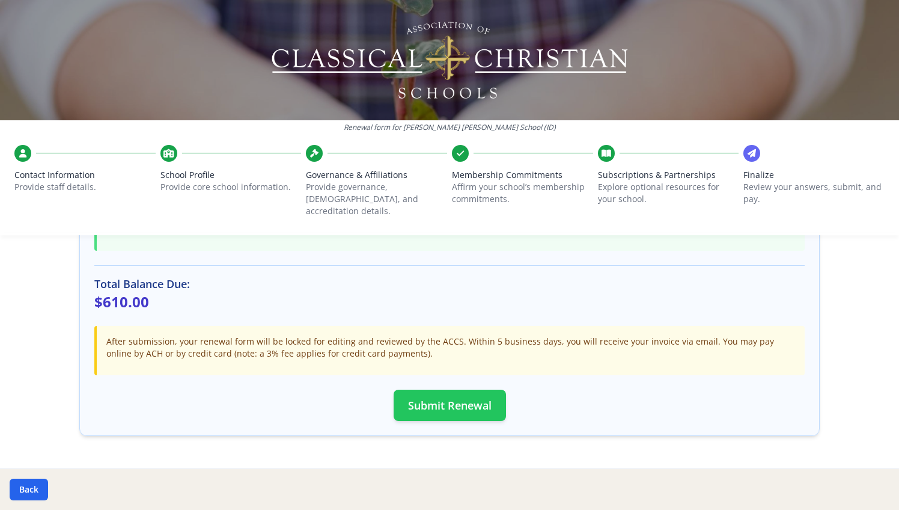
click at [425, 389] on button "Submit Renewal" at bounding box center [450, 404] width 112 height 31
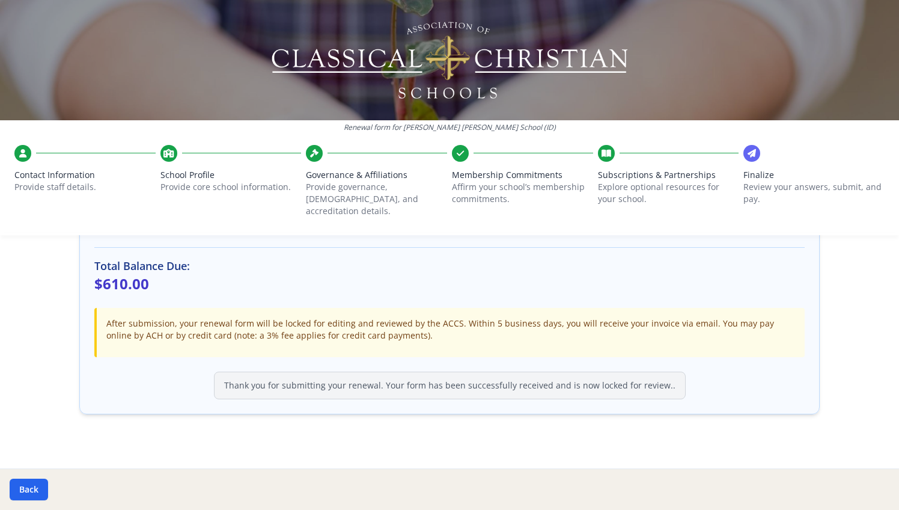
scroll to position [353, 0]
